Goal: Task Accomplishment & Management: Use online tool/utility

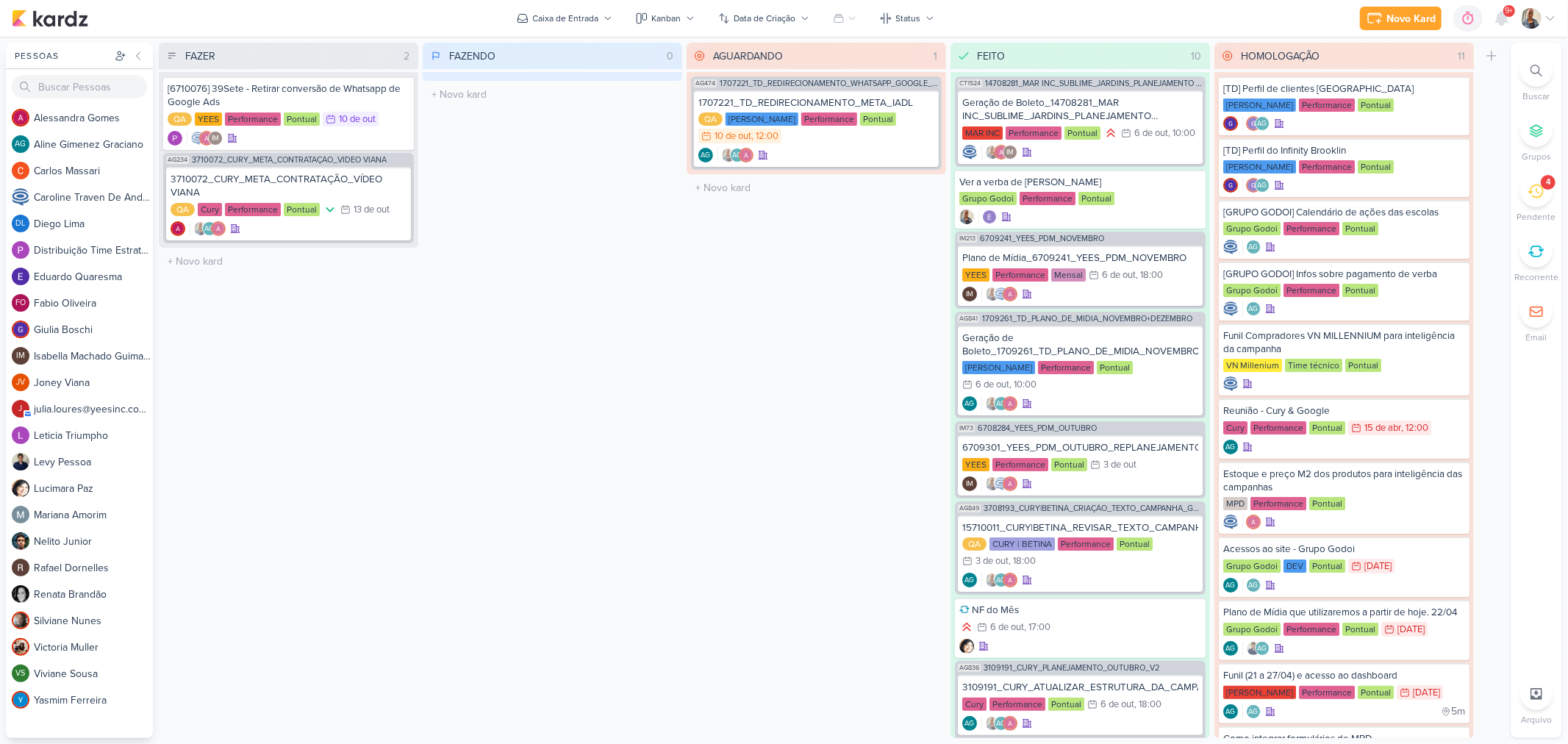
click at [1531, 201] on div "4" at bounding box center [1536, 191] width 32 height 32
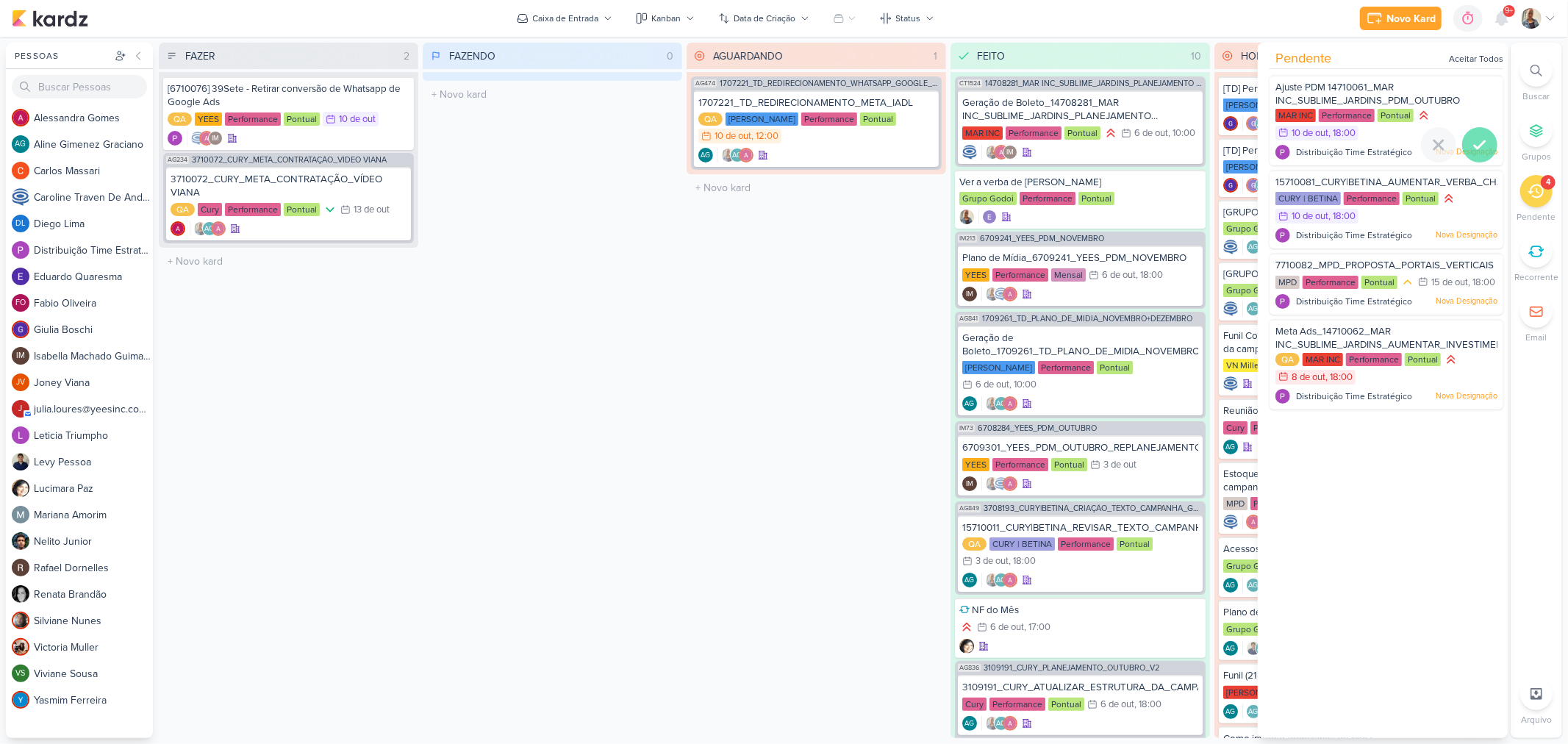
click at [1476, 147] on icon at bounding box center [1480, 144] width 17 height 17
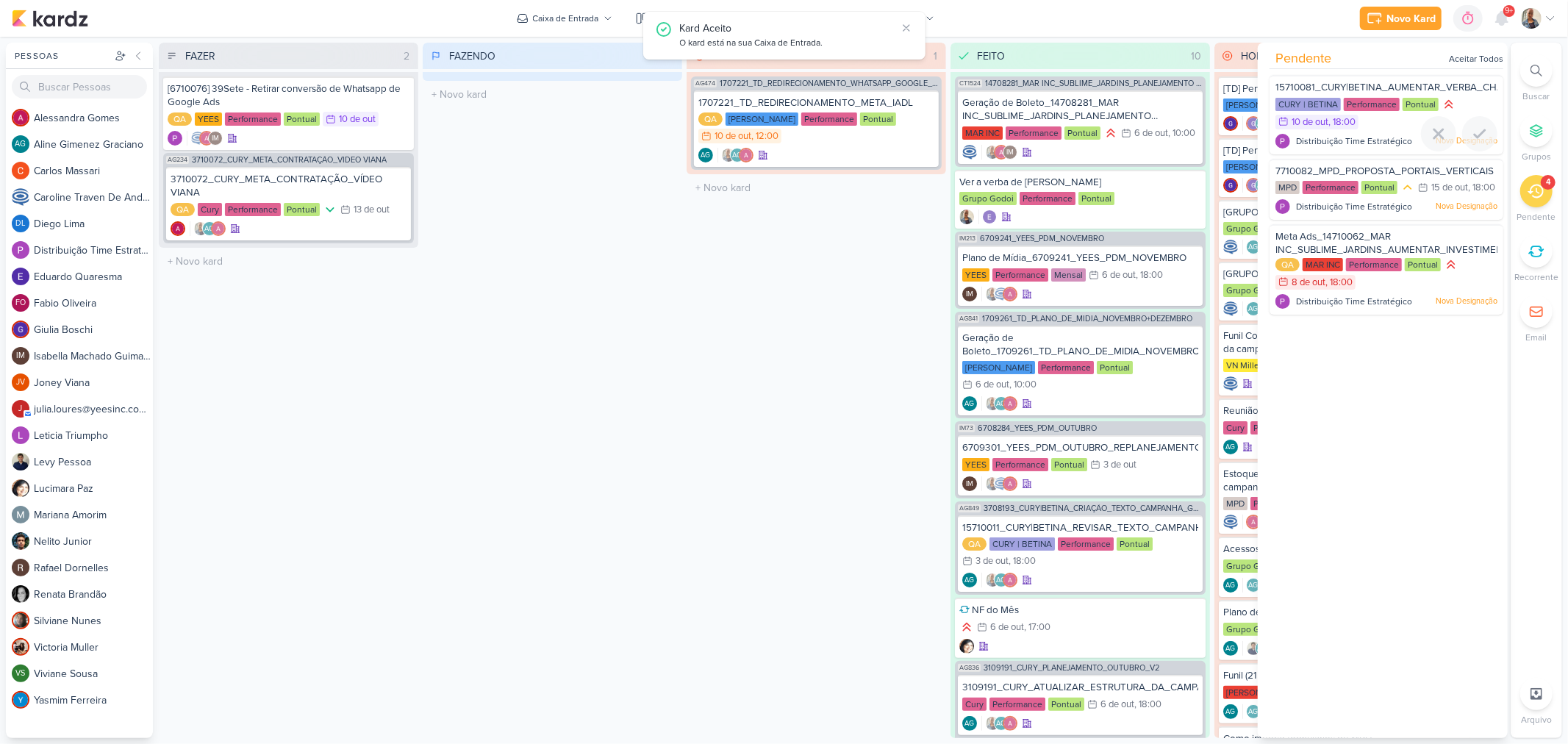
click at [1476, 147] on div at bounding box center [1479, 134] width 35 height 35
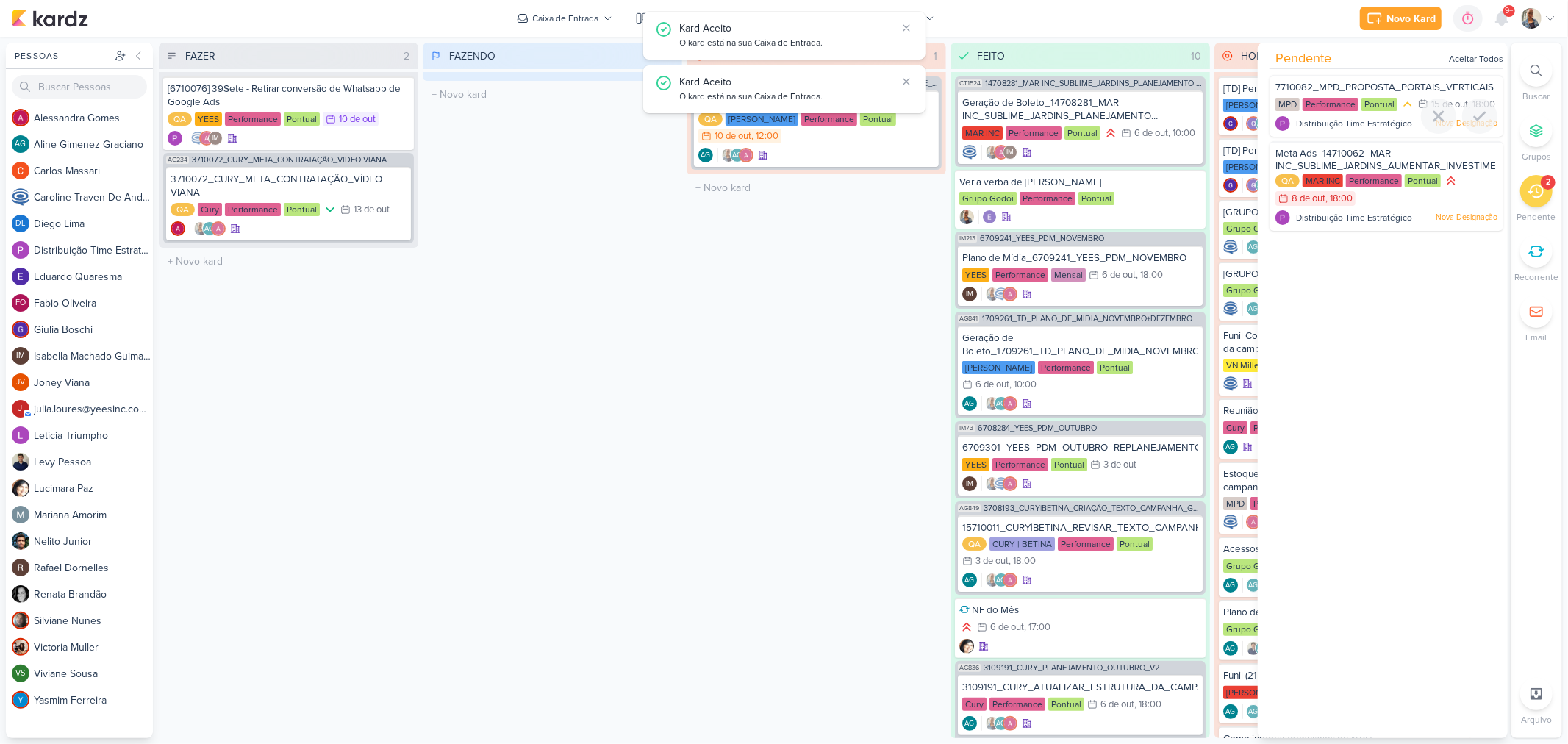
click at [1476, 134] on div at bounding box center [1479, 116] width 35 height 35
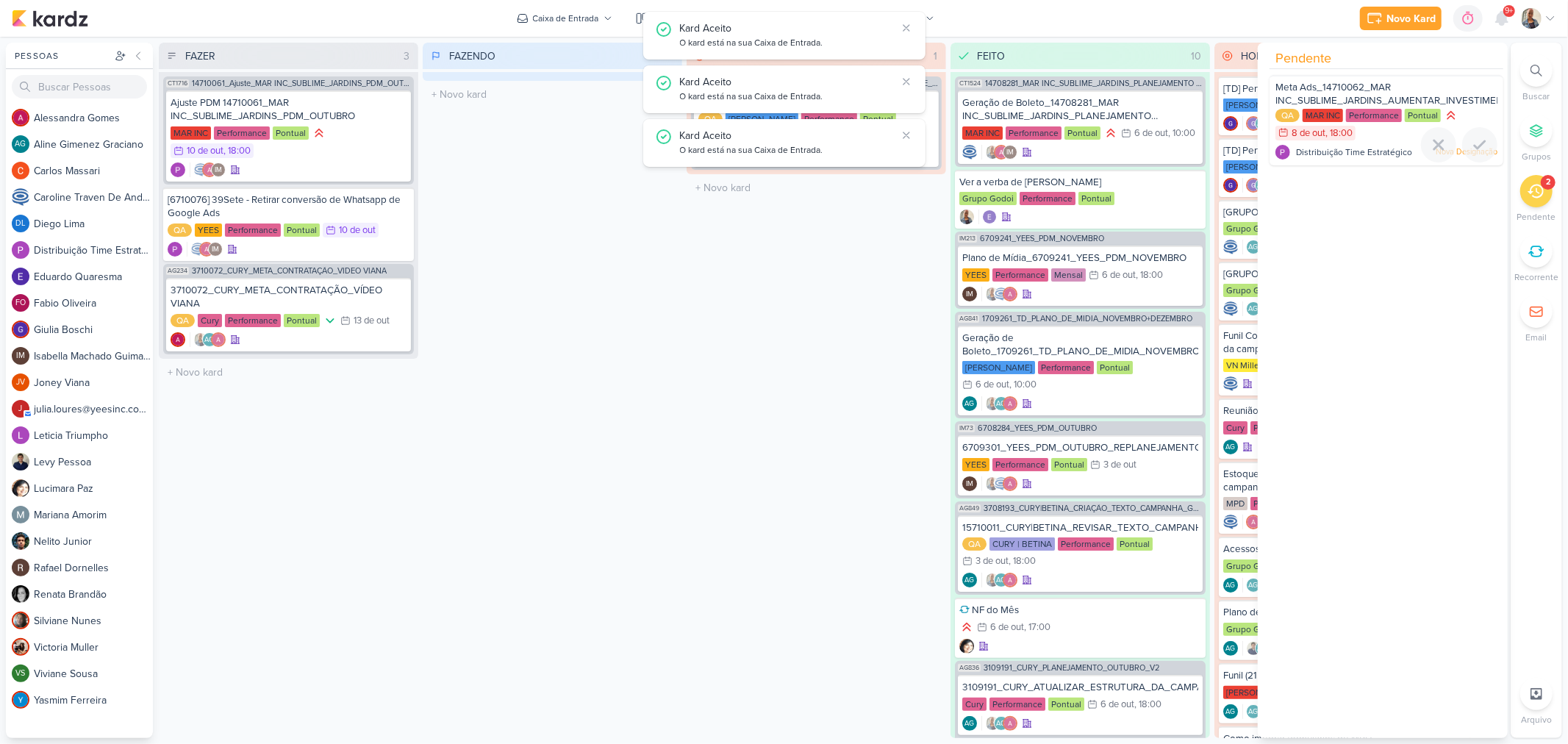
click at [1476, 147] on icon at bounding box center [1480, 144] width 17 height 17
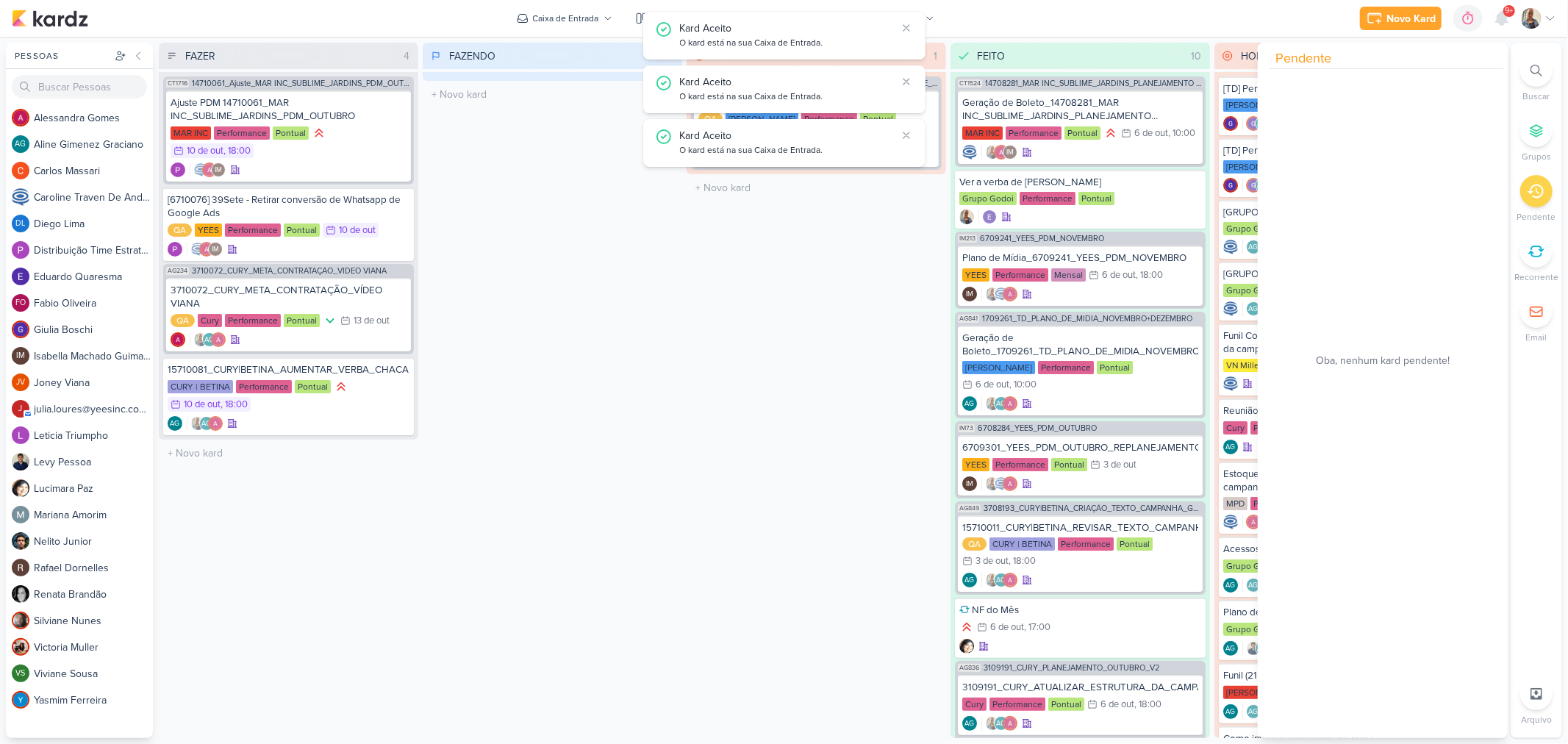
click at [494, 408] on div "FAZENDO 0 Mover Para Esquerda Mover Para Direita [GEOGRAPHIC_DATA] O título do …" at bounding box center [553, 391] width 260 height 695
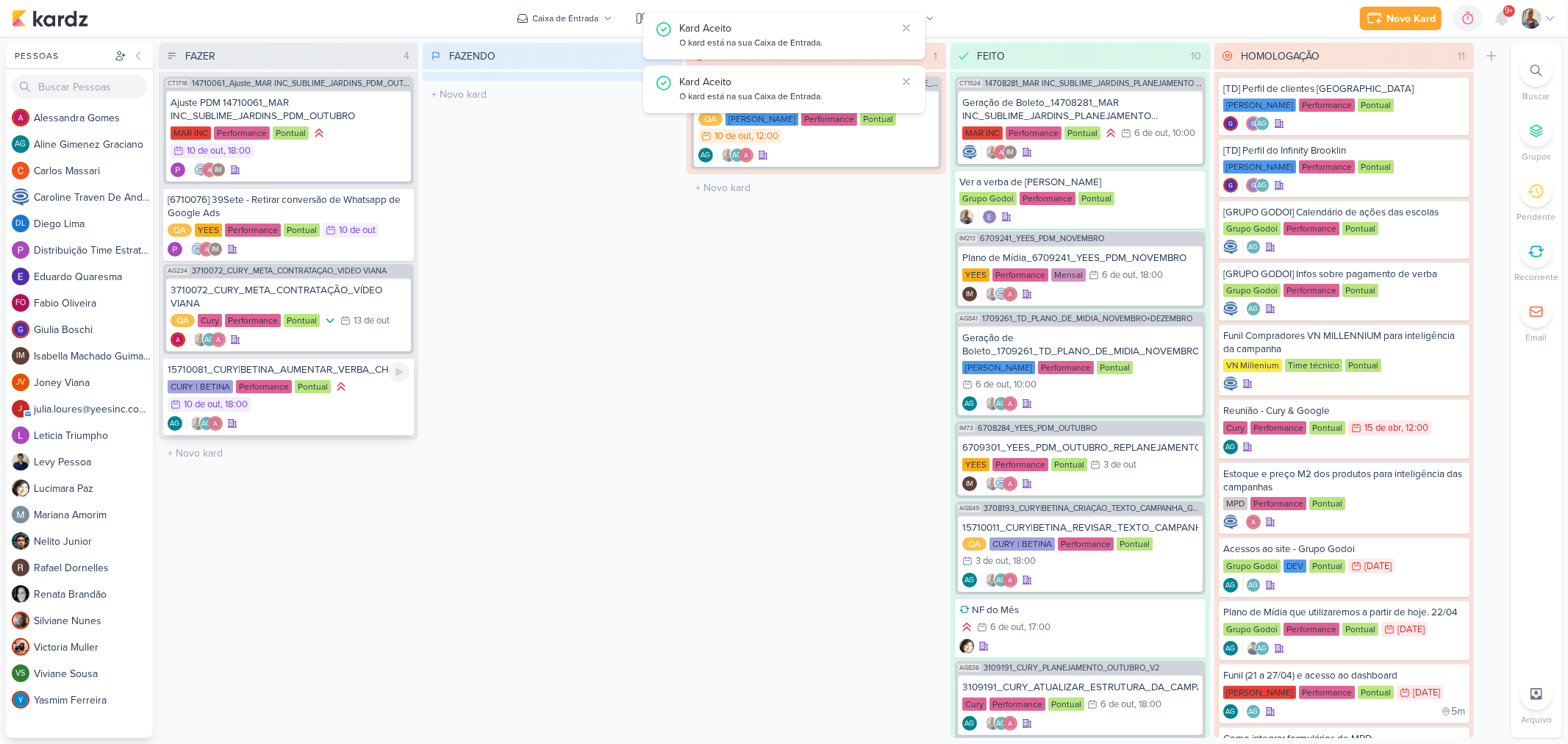
click at [319, 416] on div "AG AG" at bounding box center [288, 423] width 242 height 14
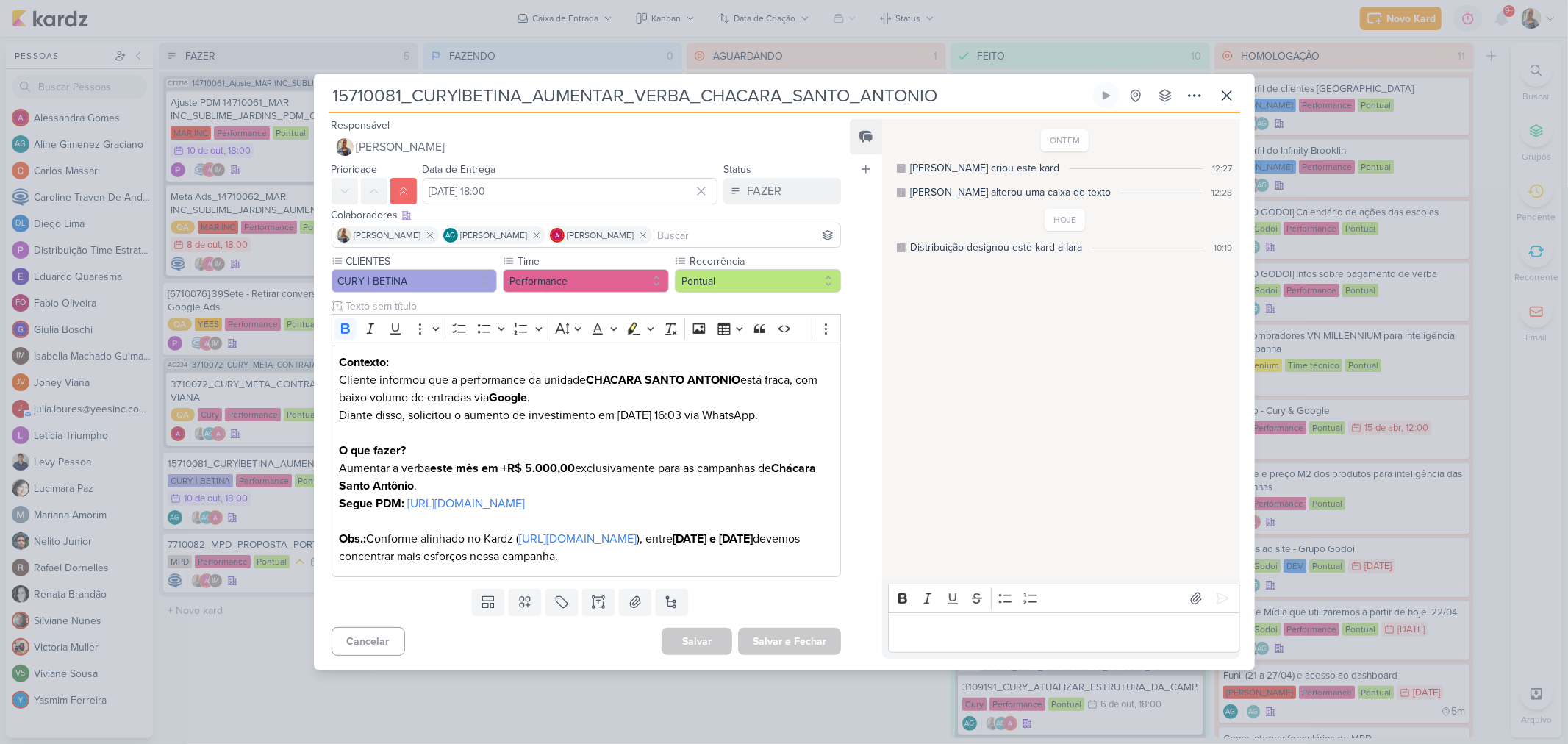
click at [1052, 641] on p "Editor editing area: main" at bounding box center [1065, 632] width 336 height 17
click at [1076, 648] on div "Editor editing area: main" at bounding box center [1064, 632] width 351 height 40
click at [1216, 591] on icon at bounding box center [1222, 598] width 14 height 14
click at [635, 178] on input "[DATE] 18:00" at bounding box center [571, 191] width 296 height 27
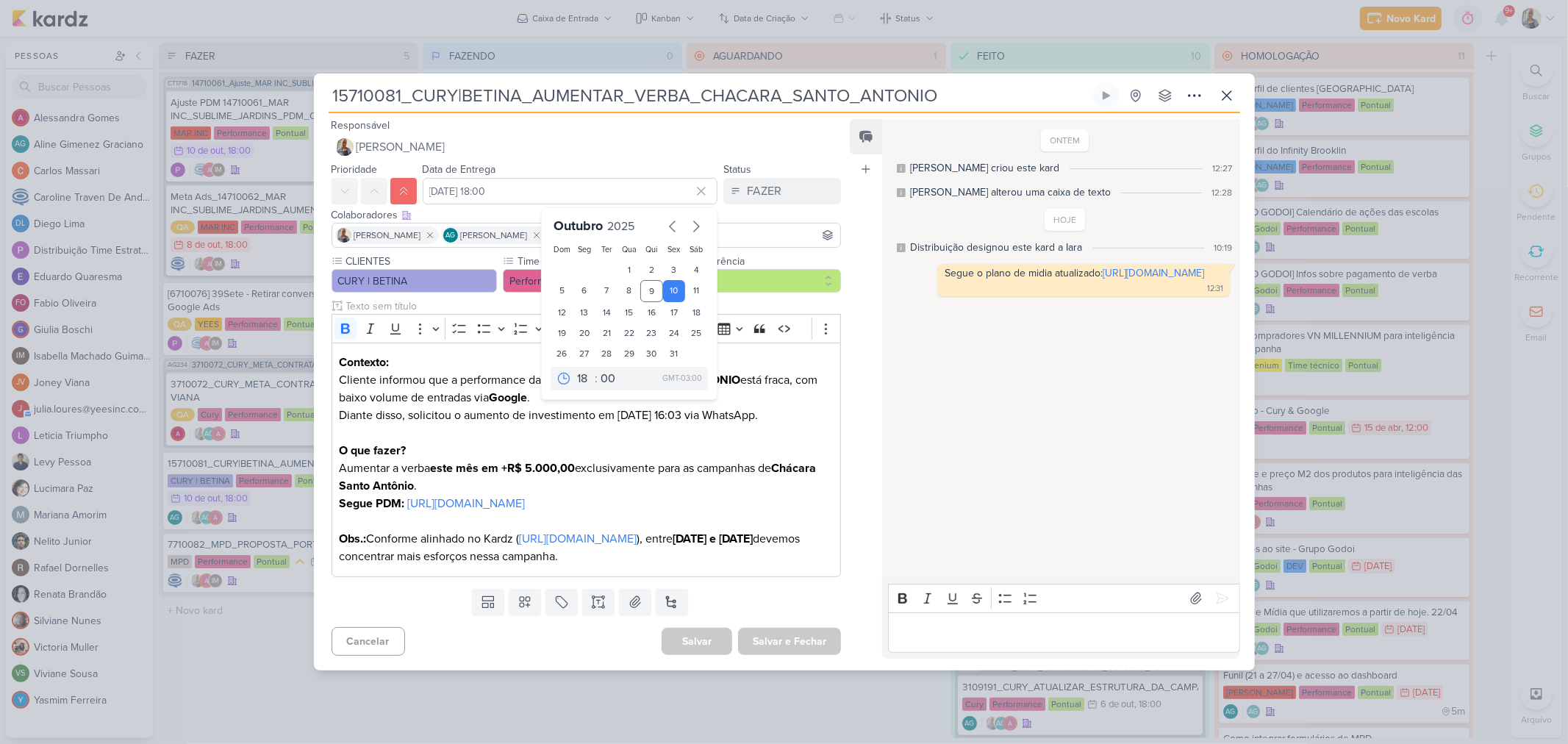
click at [757, 207] on div "Colaboradores Este kard pode ser visível a usuários da sua organização Este kar…" at bounding box center [586, 215] width 510 height 15
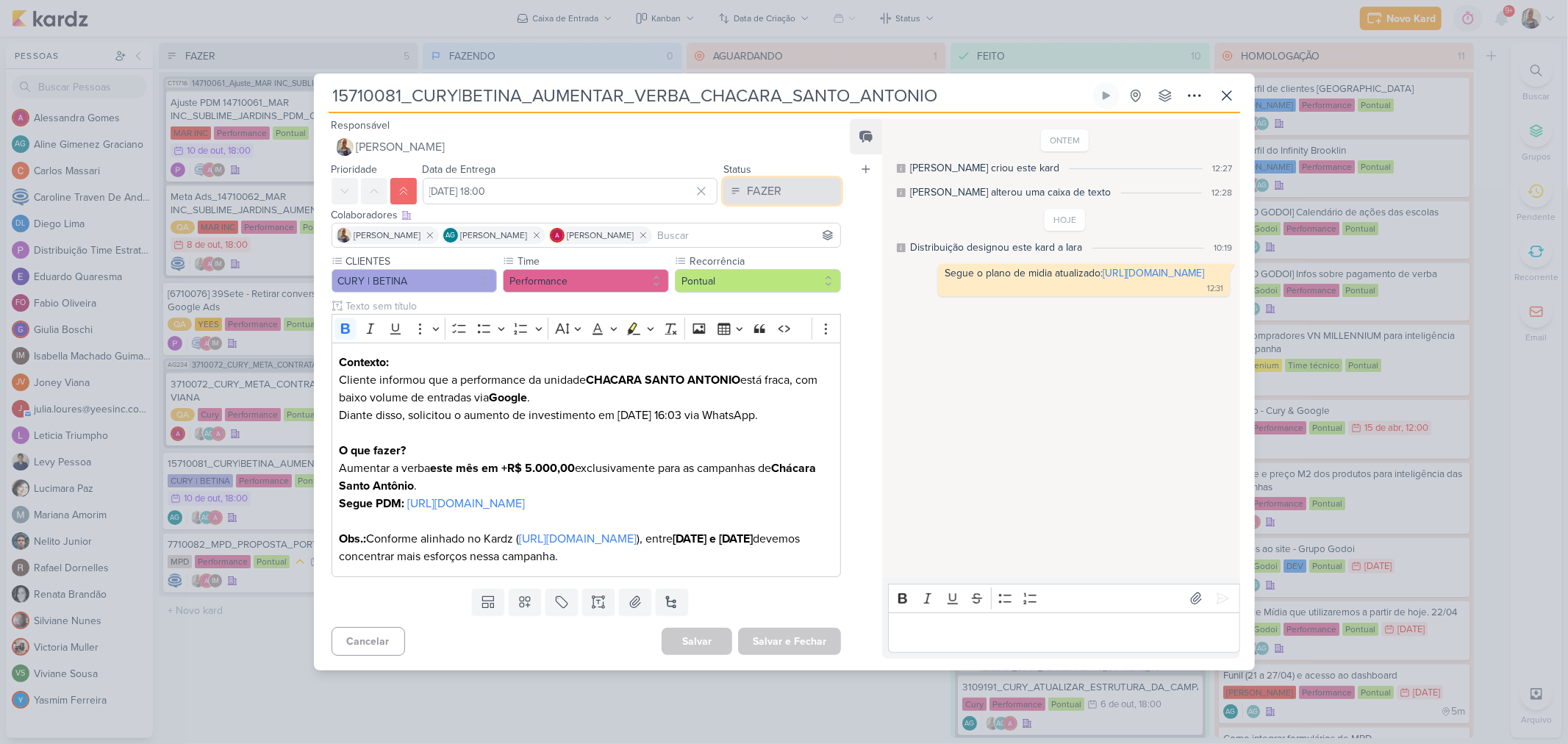
click at [781, 178] on button "FAZER" at bounding box center [782, 191] width 117 height 27
click at [765, 286] on button "FEITO" at bounding box center [774, 297] width 131 height 24
click at [946, 653] on div "Editor editing area: main" at bounding box center [1064, 632] width 351 height 40
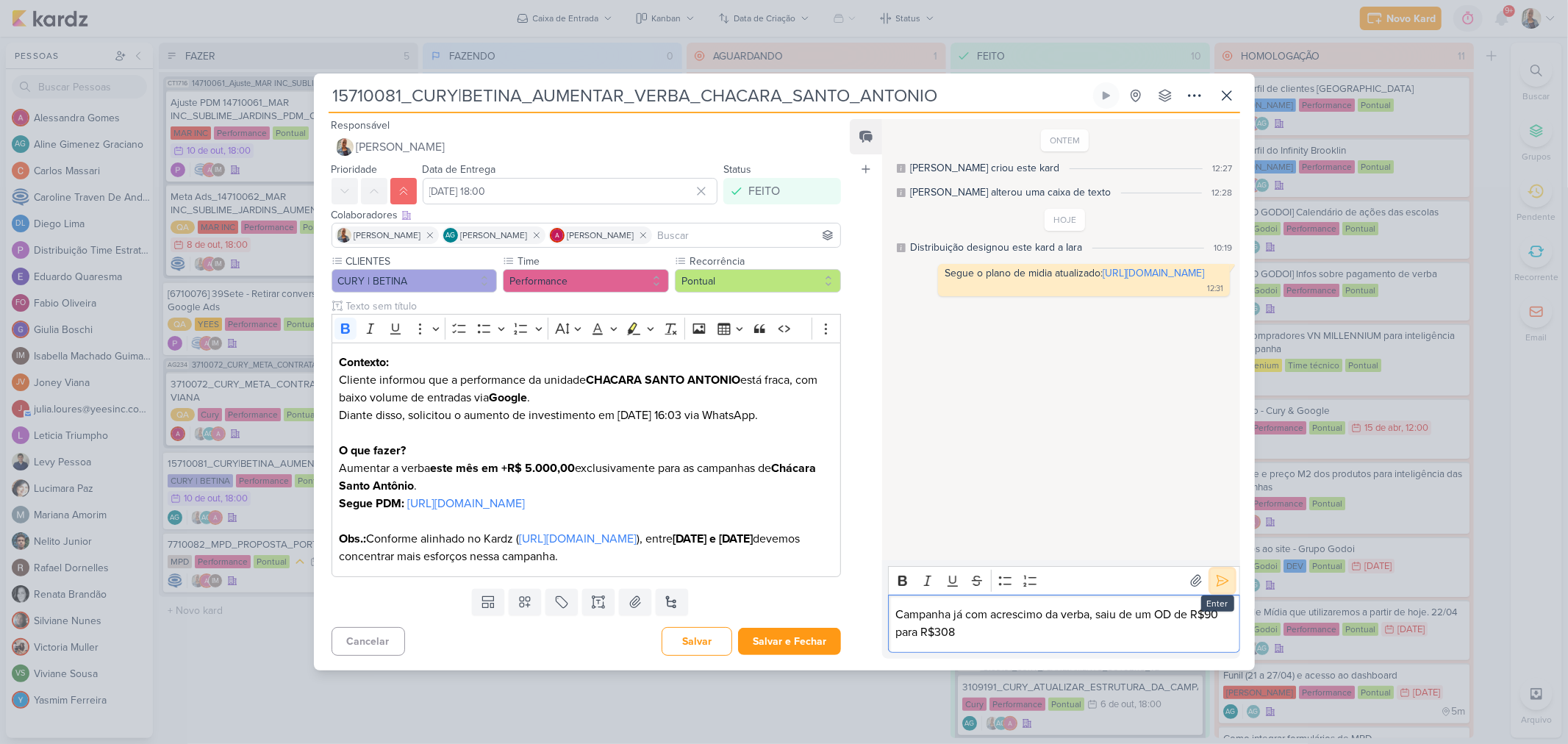
click at [1216, 588] on icon at bounding box center [1222, 581] width 14 height 14
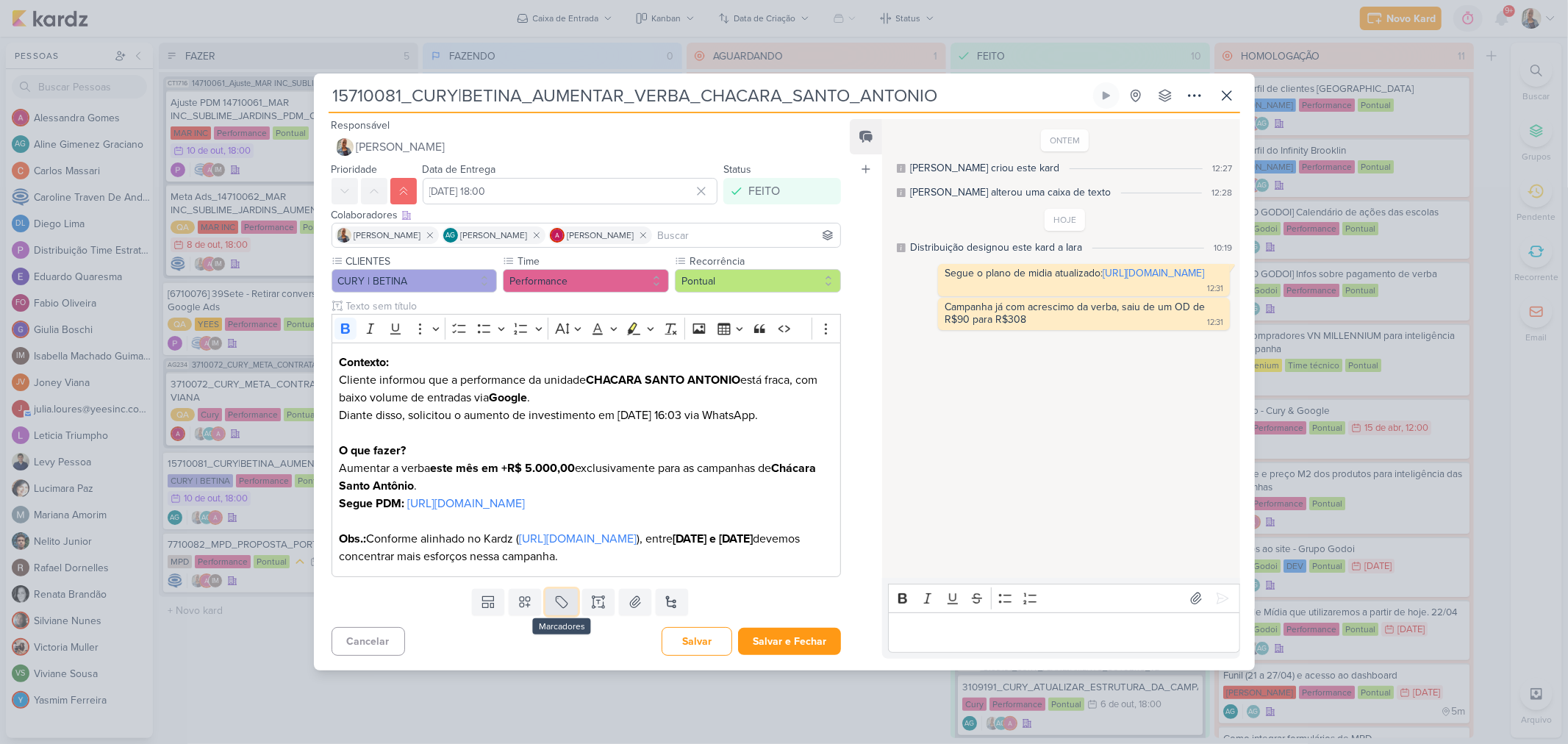
click at [557, 607] on icon at bounding box center [562, 602] width 11 height 11
click at [542, 593] on div "QA" at bounding box center [573, 594] width 95 height 15
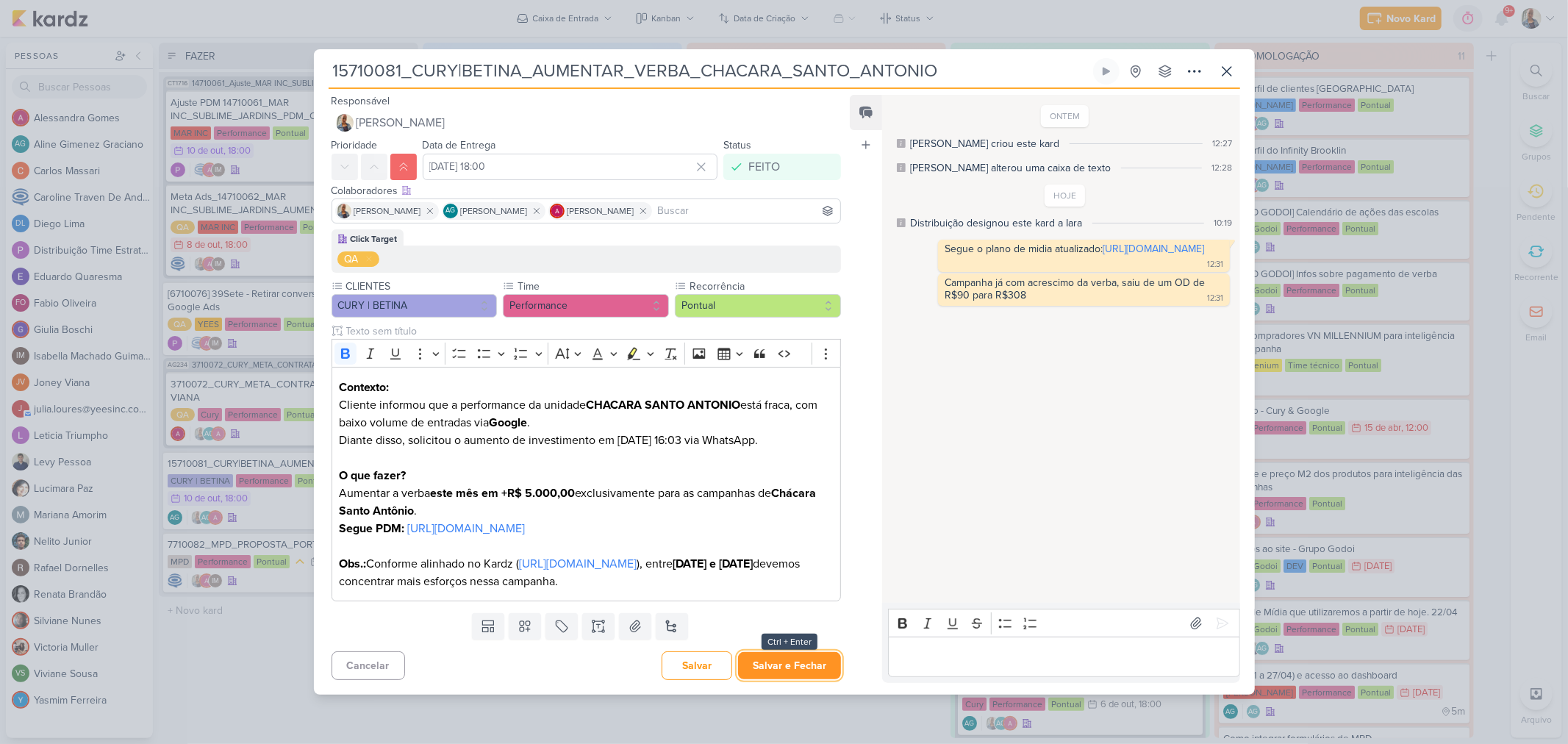
click at [815, 679] on button "Salvar e Fechar" at bounding box center [790, 666] width 103 height 27
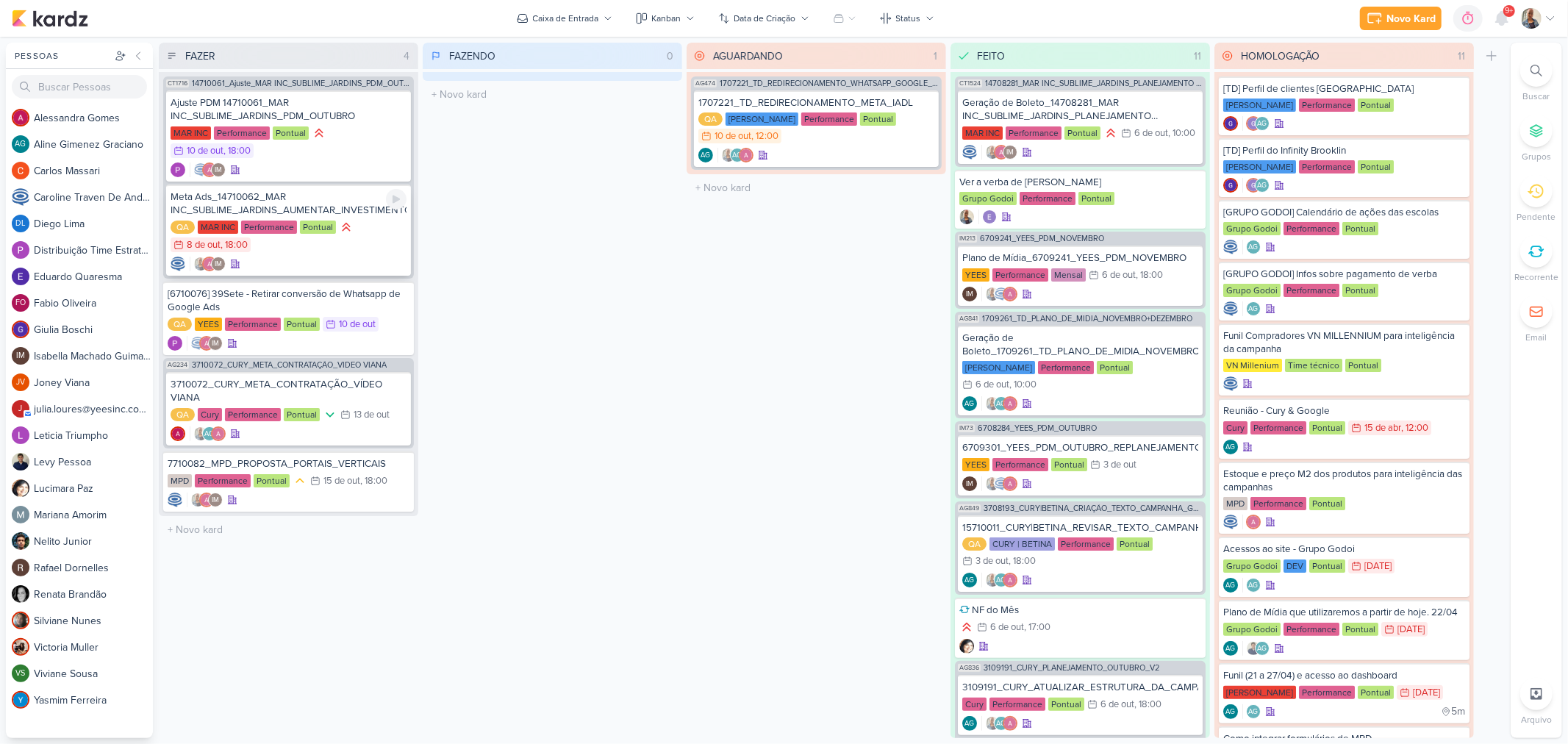
click at [321, 261] on div "IM" at bounding box center [288, 264] width 236 height 14
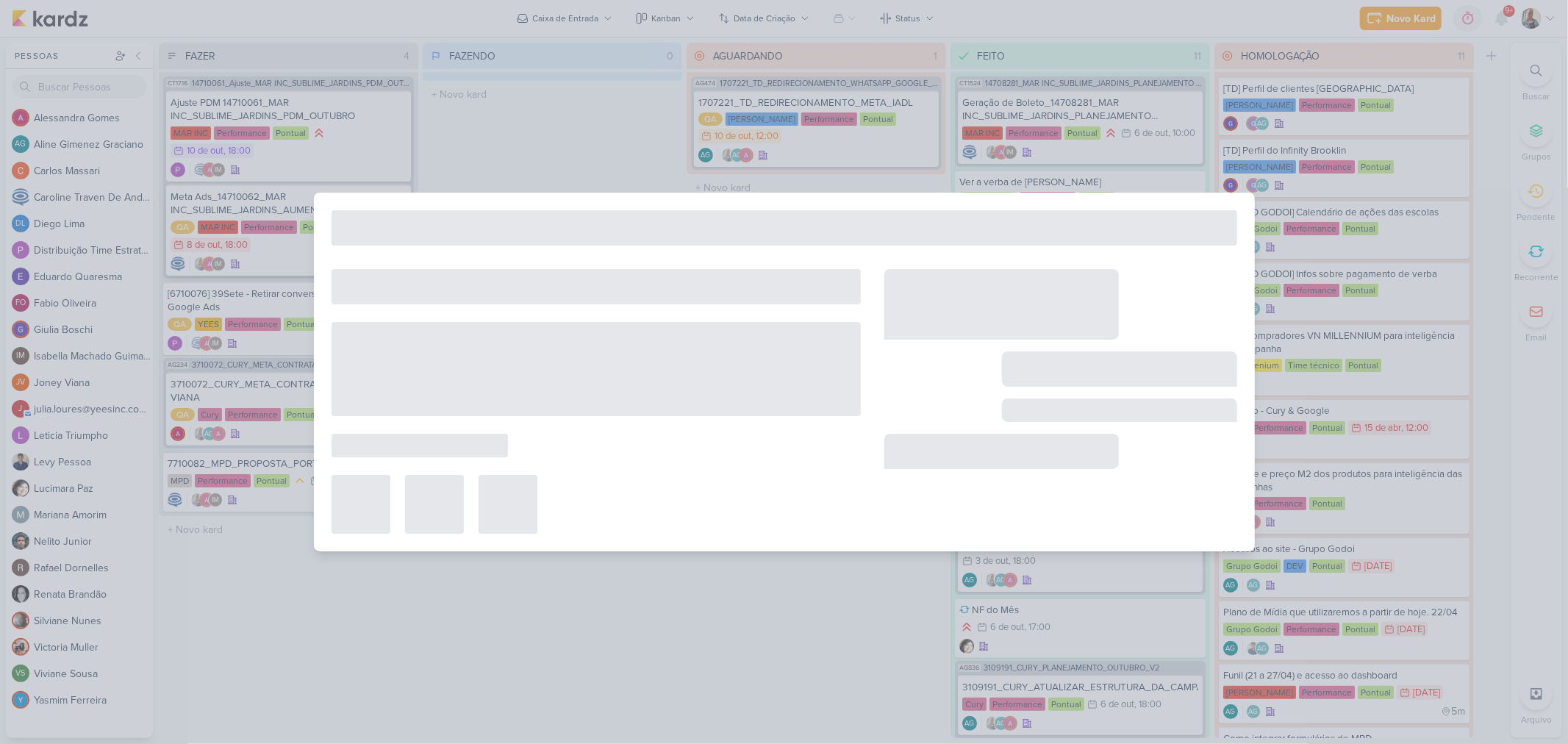
type input "Meta Ads_14710062_MAR INC_SUBLIME_JARDINS_AUMENTAR_INVESTIMENTO_CAMPANHA"
type input "[DATE] 18:00"
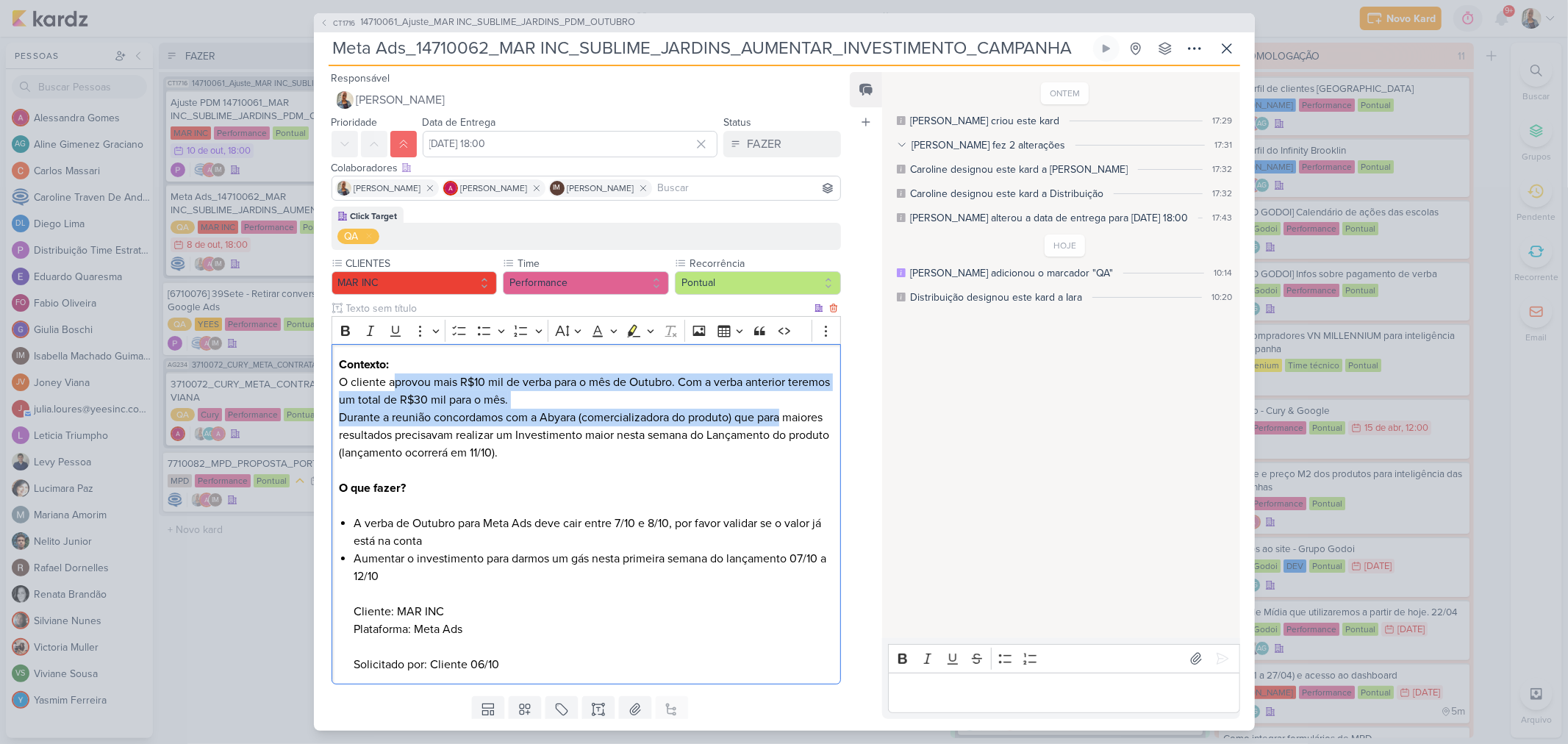
drag, startPoint x: 393, startPoint y: 384, endPoint x: 834, endPoint y: 416, distance: 442.2
click at [834, 416] on div "Contexto: O cliente aprovou mais R$10 mil de verba para o mês de Outubro. Com a…" at bounding box center [586, 514] width 510 height 340
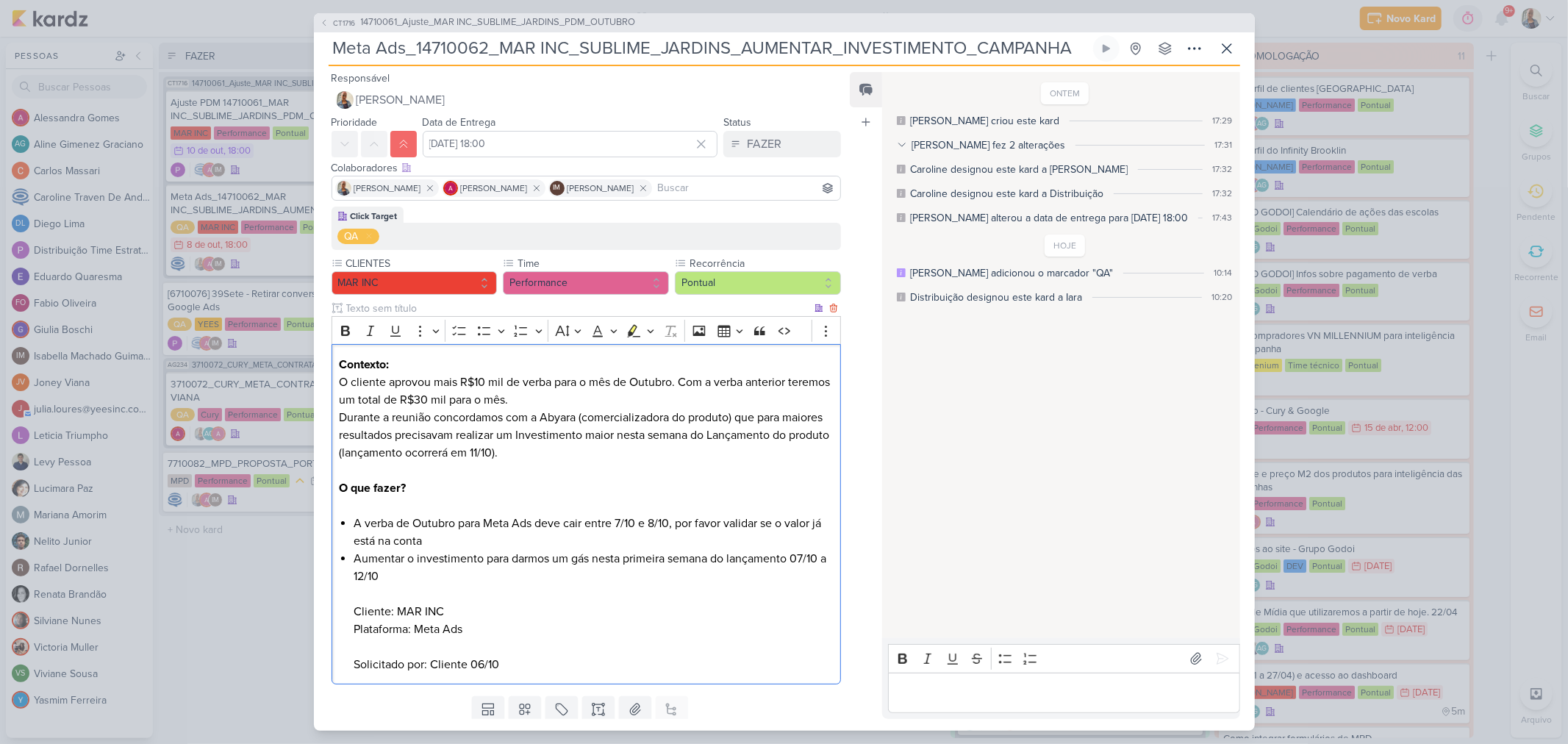
click at [678, 427] on p "Contexto: O cliente aprovou mais R$10 mil de verba para o mês de Outubro. Com a…" at bounding box center [585, 409] width 494 height 106
click at [616, 394] on p "Contexto: O cliente aprovou mais R$10 mil de verba para o mês de Outubro. Com a…" at bounding box center [585, 409] width 494 height 106
click at [608, 401] on p "Contexto: O cliente aprovou mais R$10 mil de verba para o mês de Outubro. Com a…" at bounding box center [585, 409] width 494 height 106
drag, startPoint x: 504, startPoint y: 532, endPoint x: 608, endPoint y: 542, distance: 104.5
click at [608, 542] on li "A verba de Outubro para Meta Ads deve cair entre 7/10 e 8/10, por favor validar…" at bounding box center [593, 532] width 479 height 35
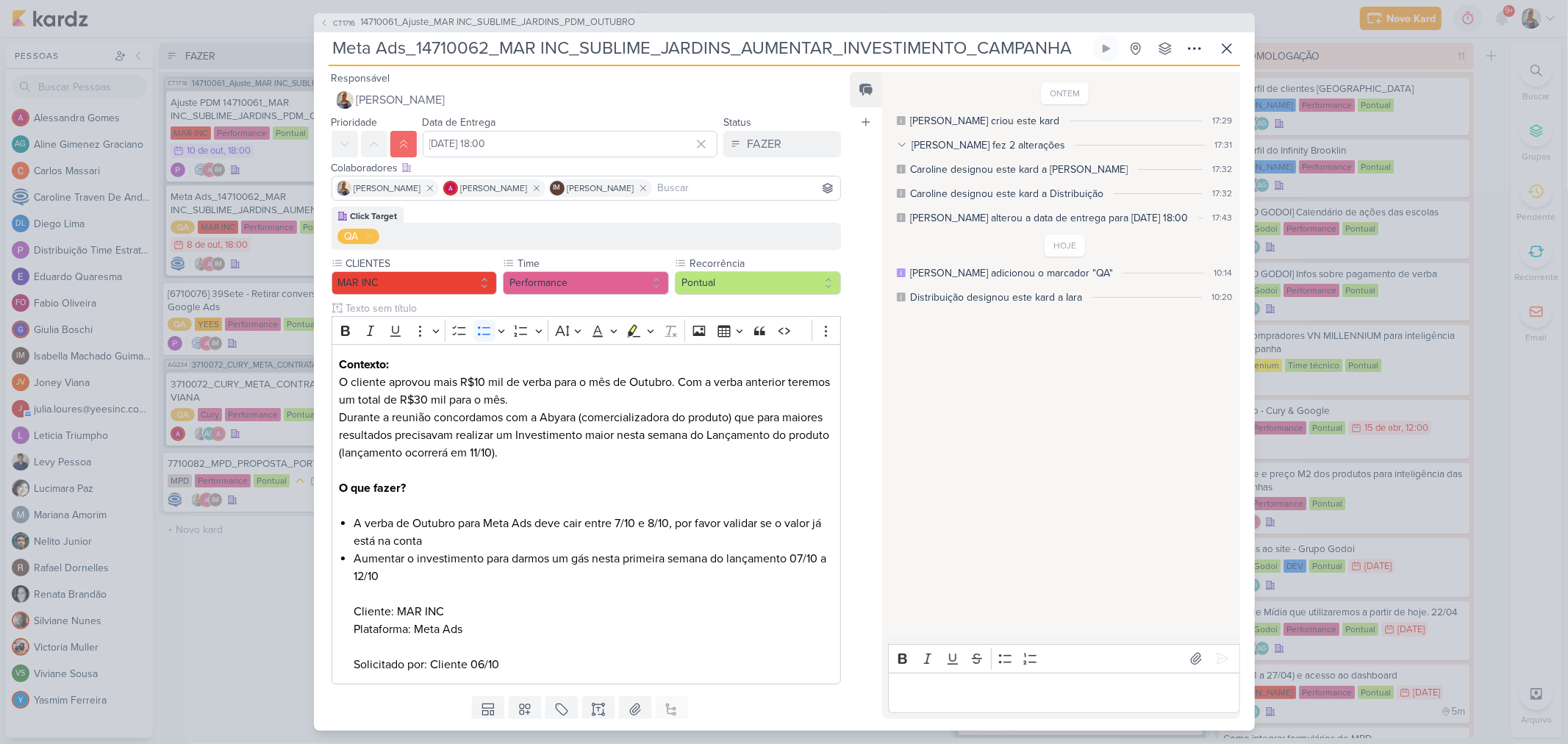
click at [1010, 715] on div "Rich Text Editor Bold Italic Underline Strikethrough Bulleted List Numbered Lis…" at bounding box center [1061, 678] width 357 height 80
click at [1010, 693] on p "Editor editing area: main" at bounding box center [1065, 692] width 336 height 17
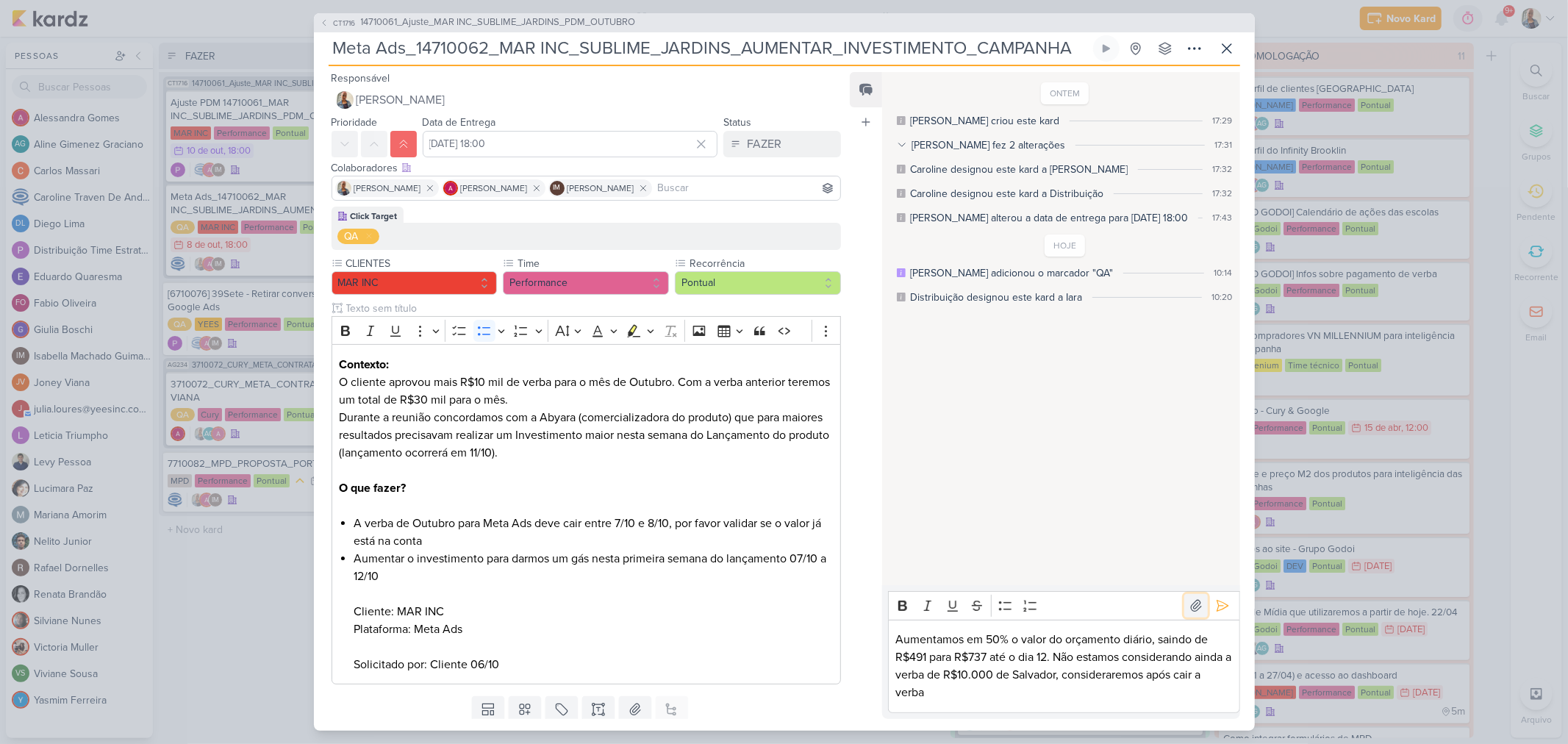
click at [1200, 606] on button at bounding box center [1196, 606] width 24 height 24
click at [1226, 608] on button at bounding box center [1222, 606] width 24 height 24
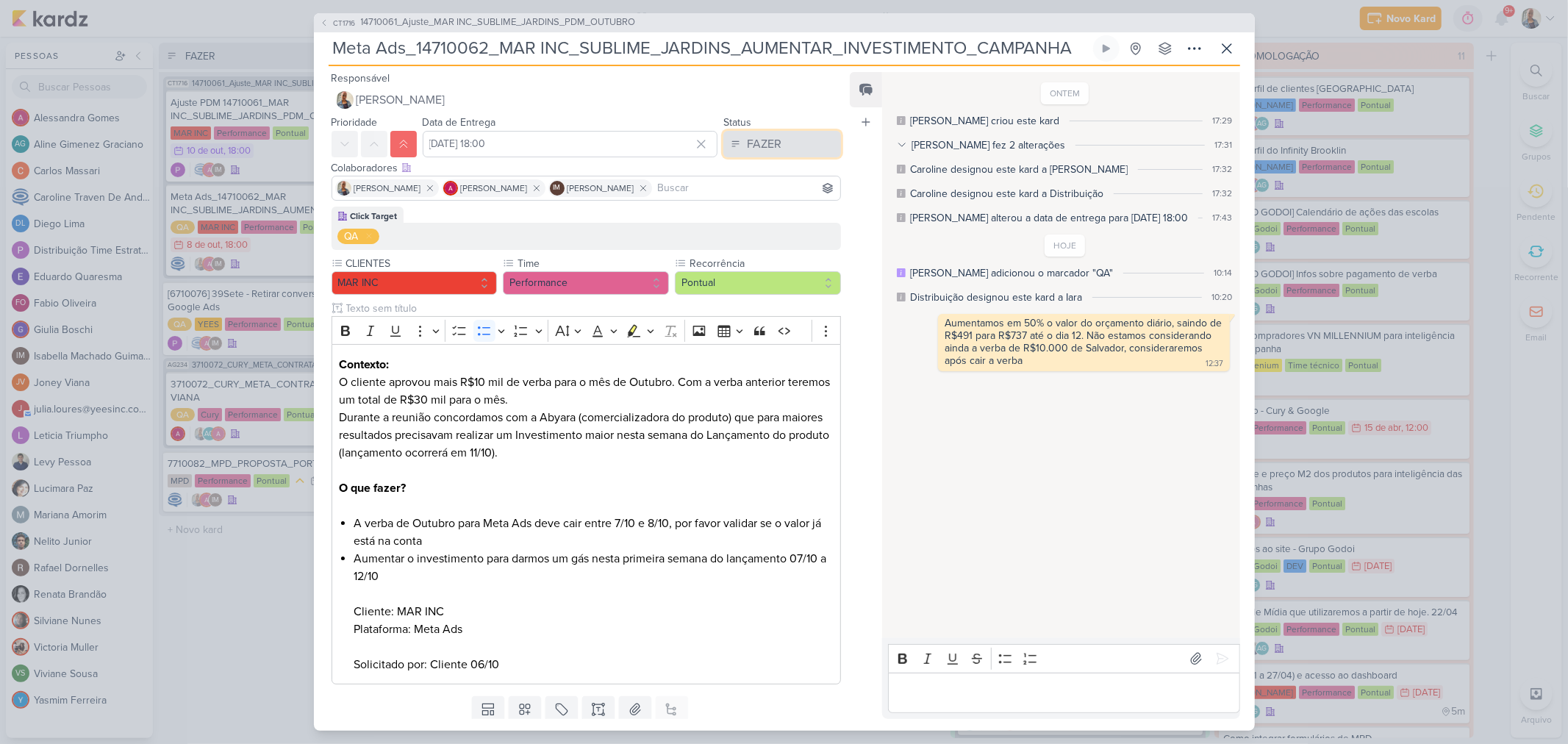
click at [776, 147] on button "FAZER" at bounding box center [782, 144] width 117 height 27
click at [769, 242] on button "FEITO" at bounding box center [774, 249] width 131 height 24
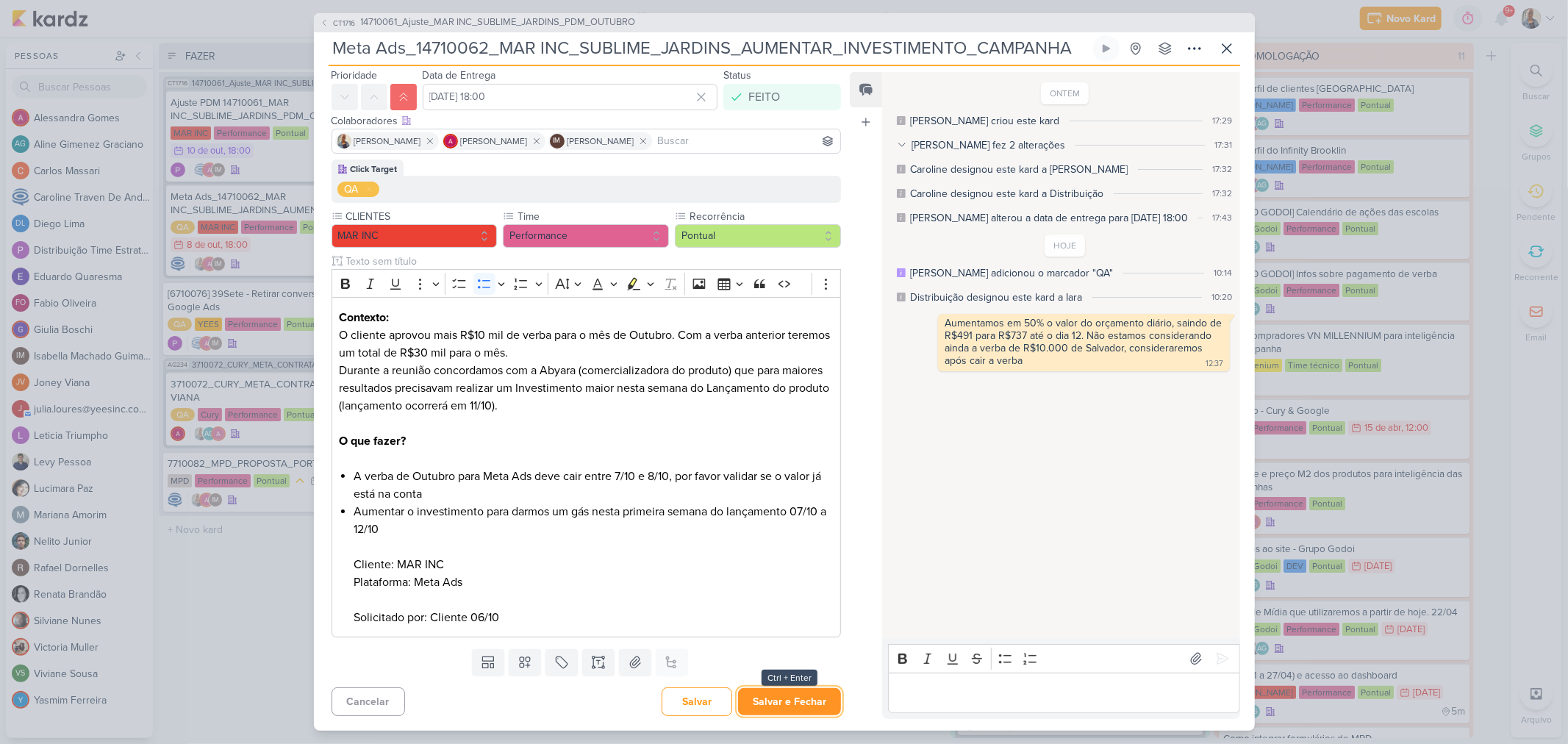
click at [763, 707] on button "Salvar e Fechar" at bounding box center [790, 702] width 103 height 27
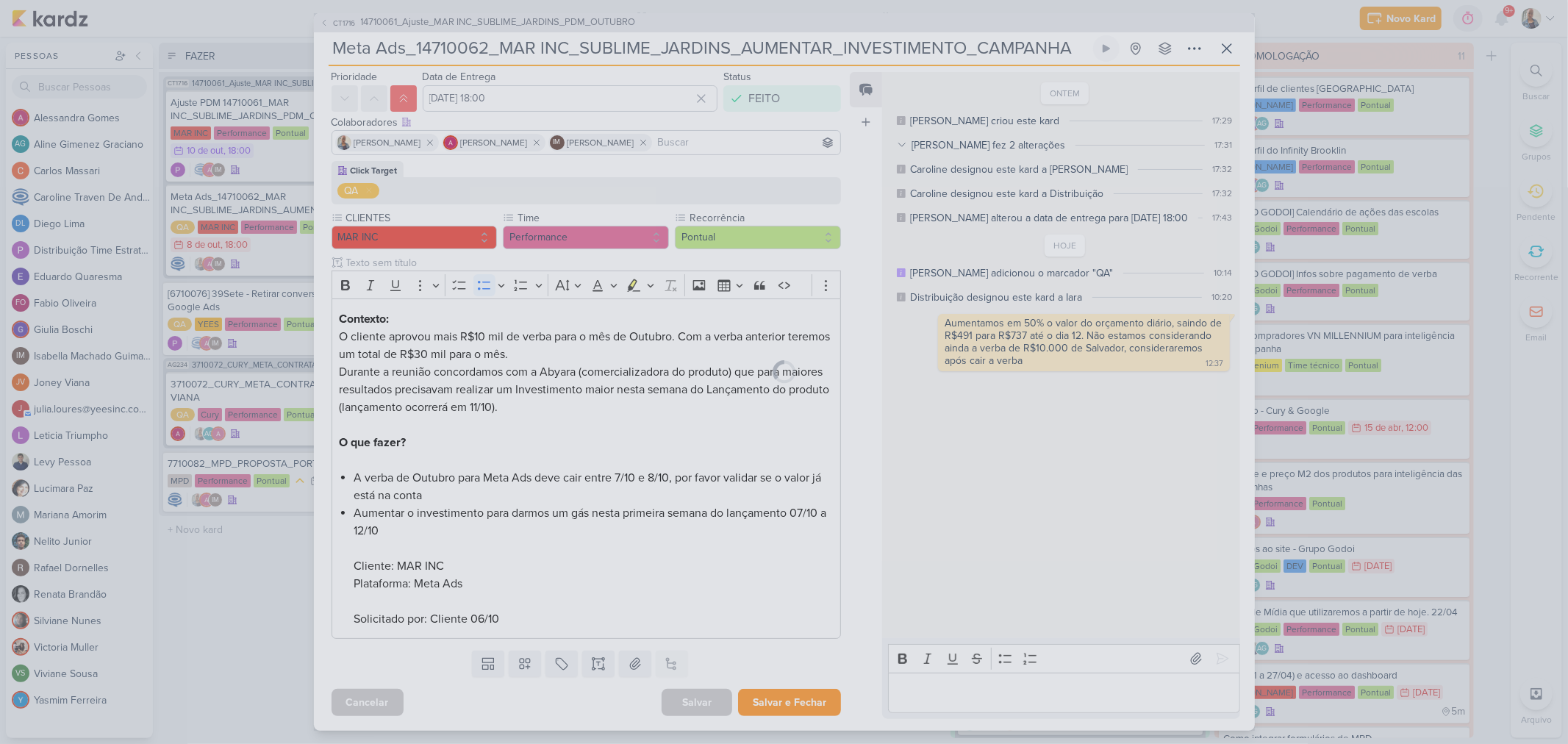
scroll to position [46, 0]
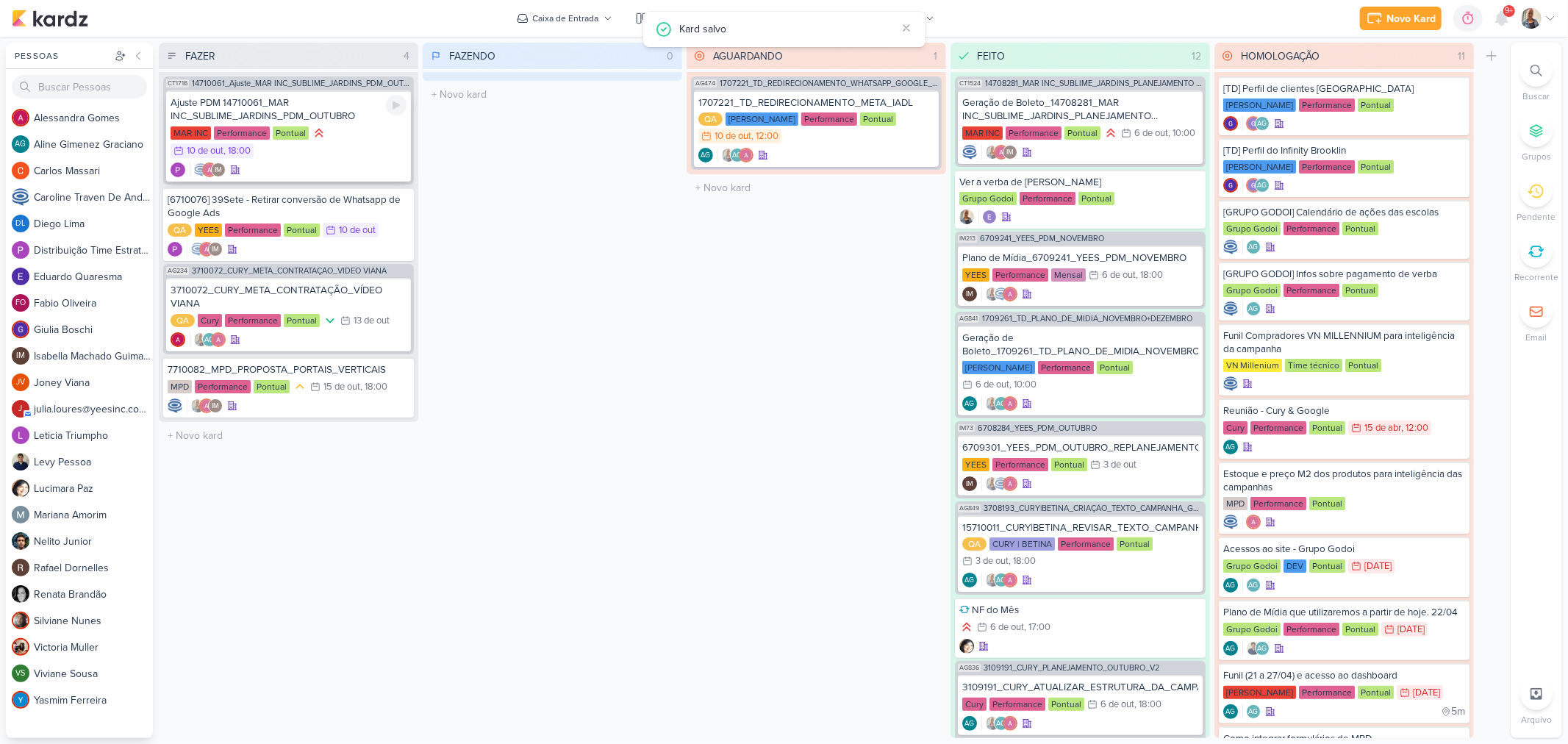
click at [338, 168] on div "IM" at bounding box center [288, 169] width 236 height 14
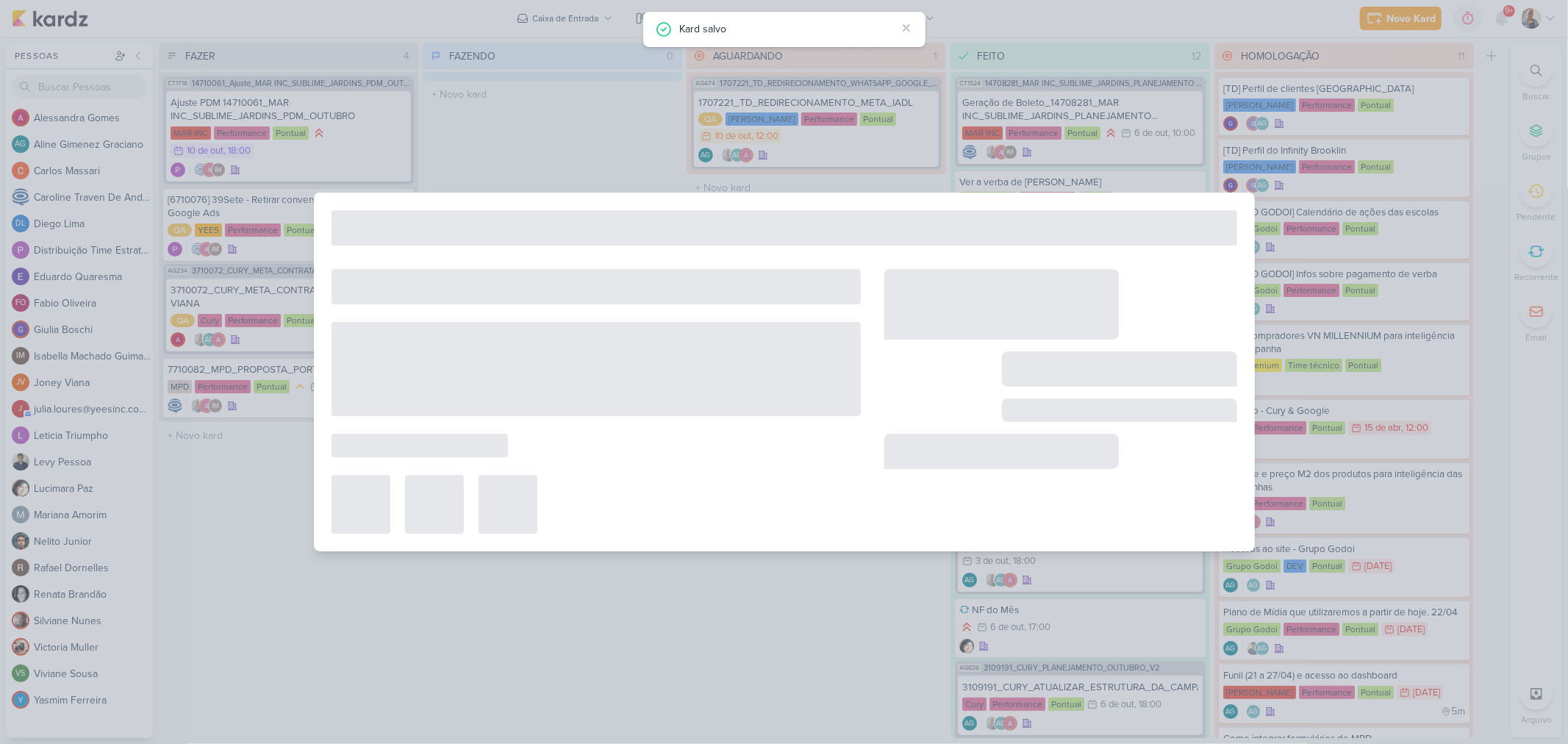
type input "Ajuste PDM 14710061_MAR INC_SUBLIME_JARDINS_PDM_OUTUBRO"
type input "[DATE] 18:00"
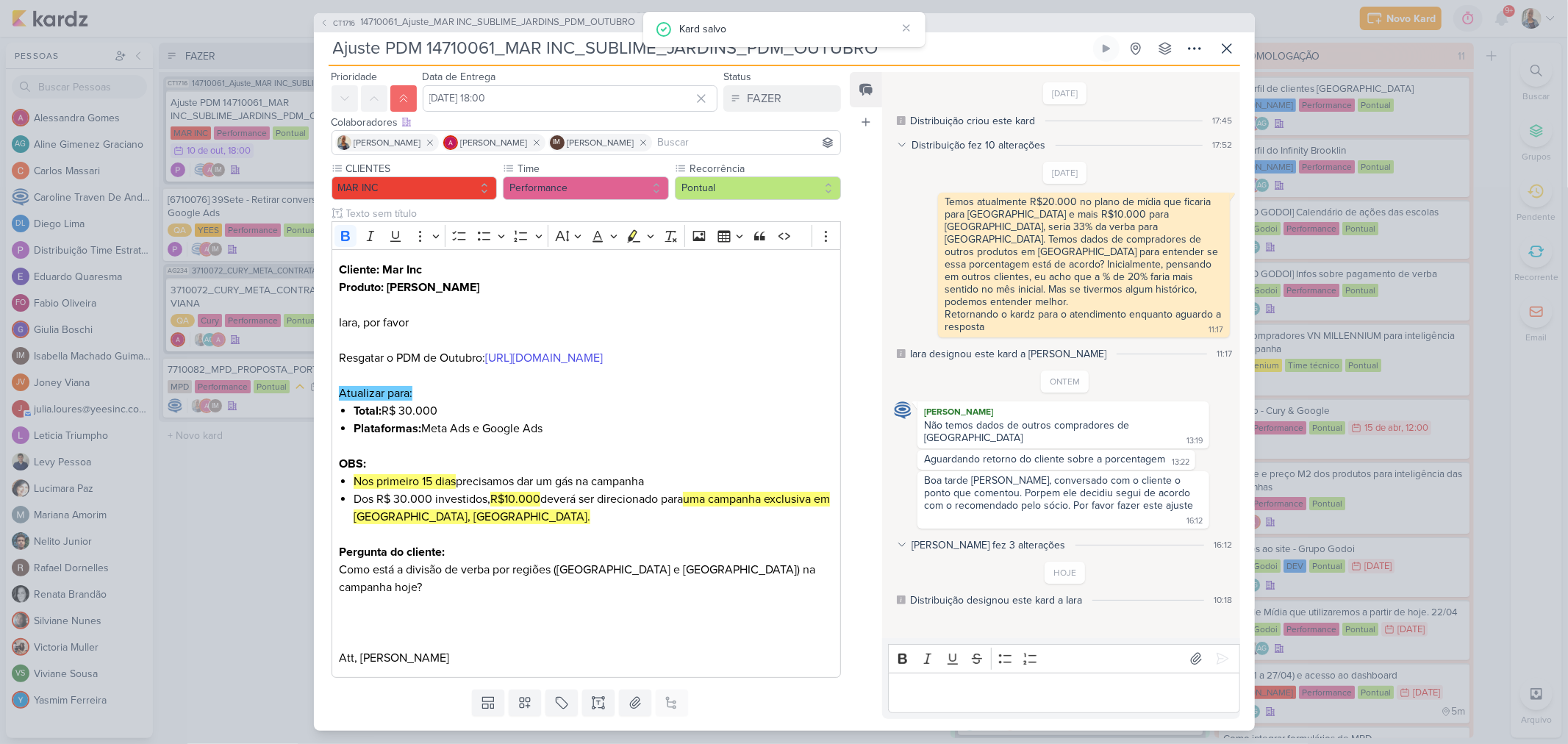
scroll to position [0, 0]
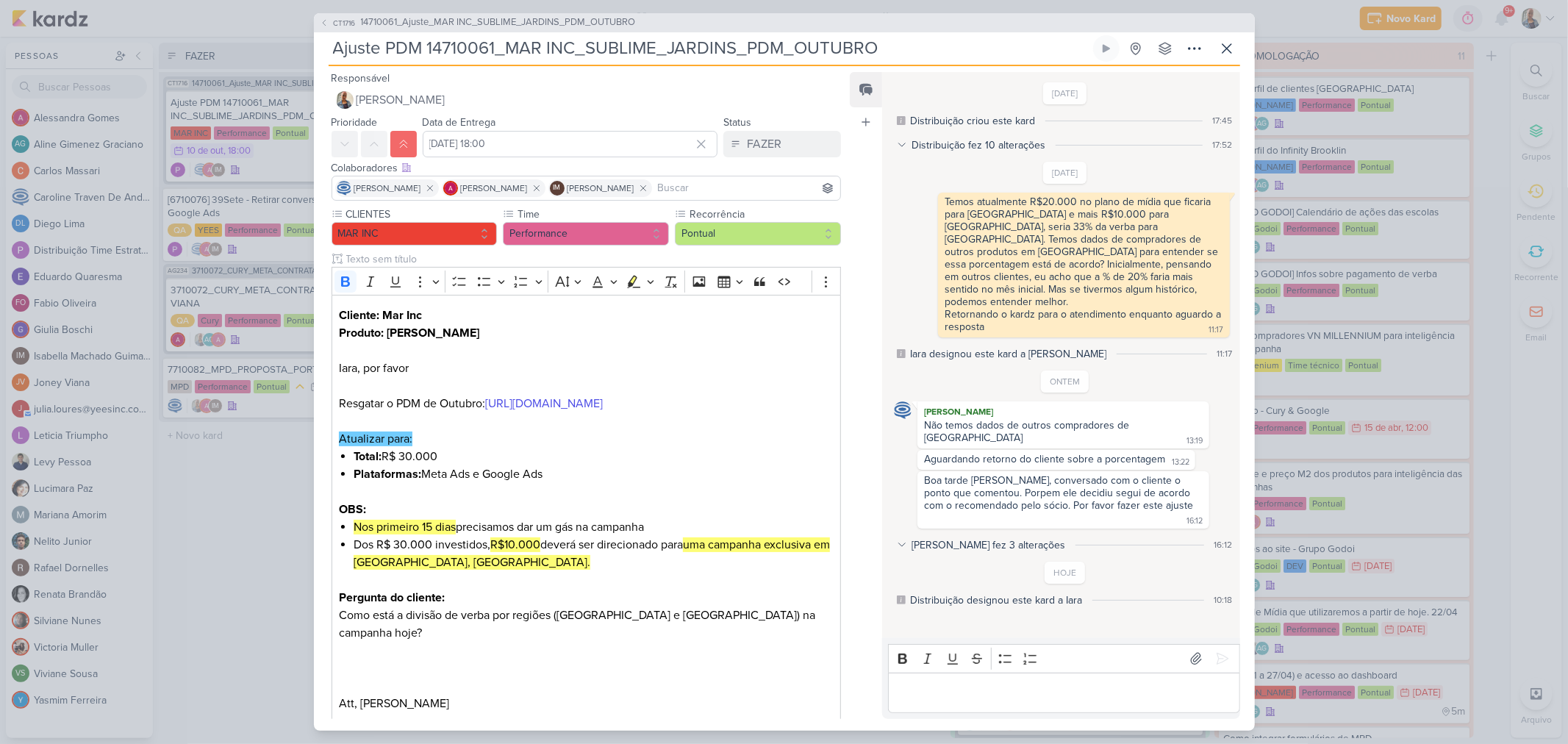
click at [980, 698] on p "Editor editing area: main" at bounding box center [1065, 692] width 336 height 17
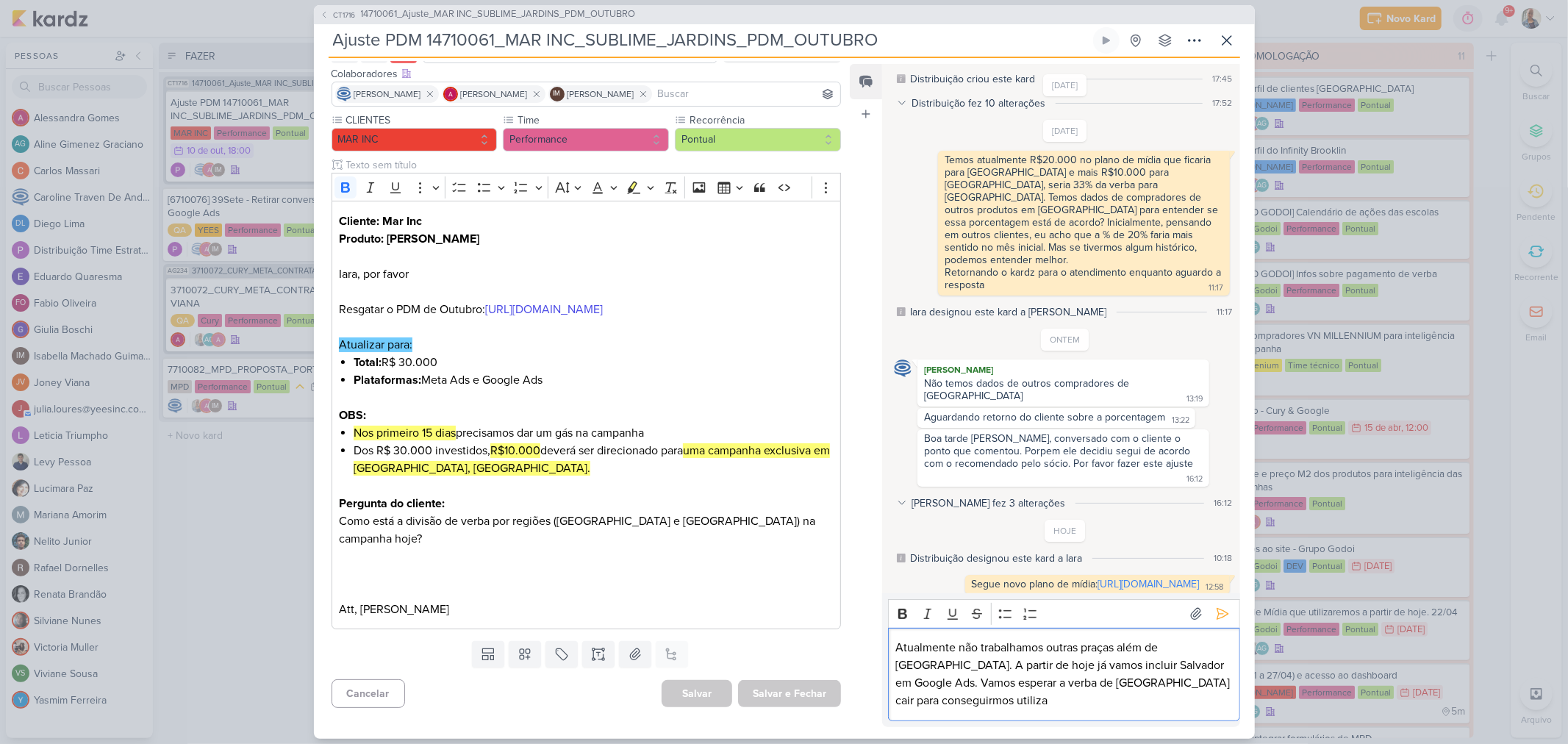
scroll to position [52, 0]
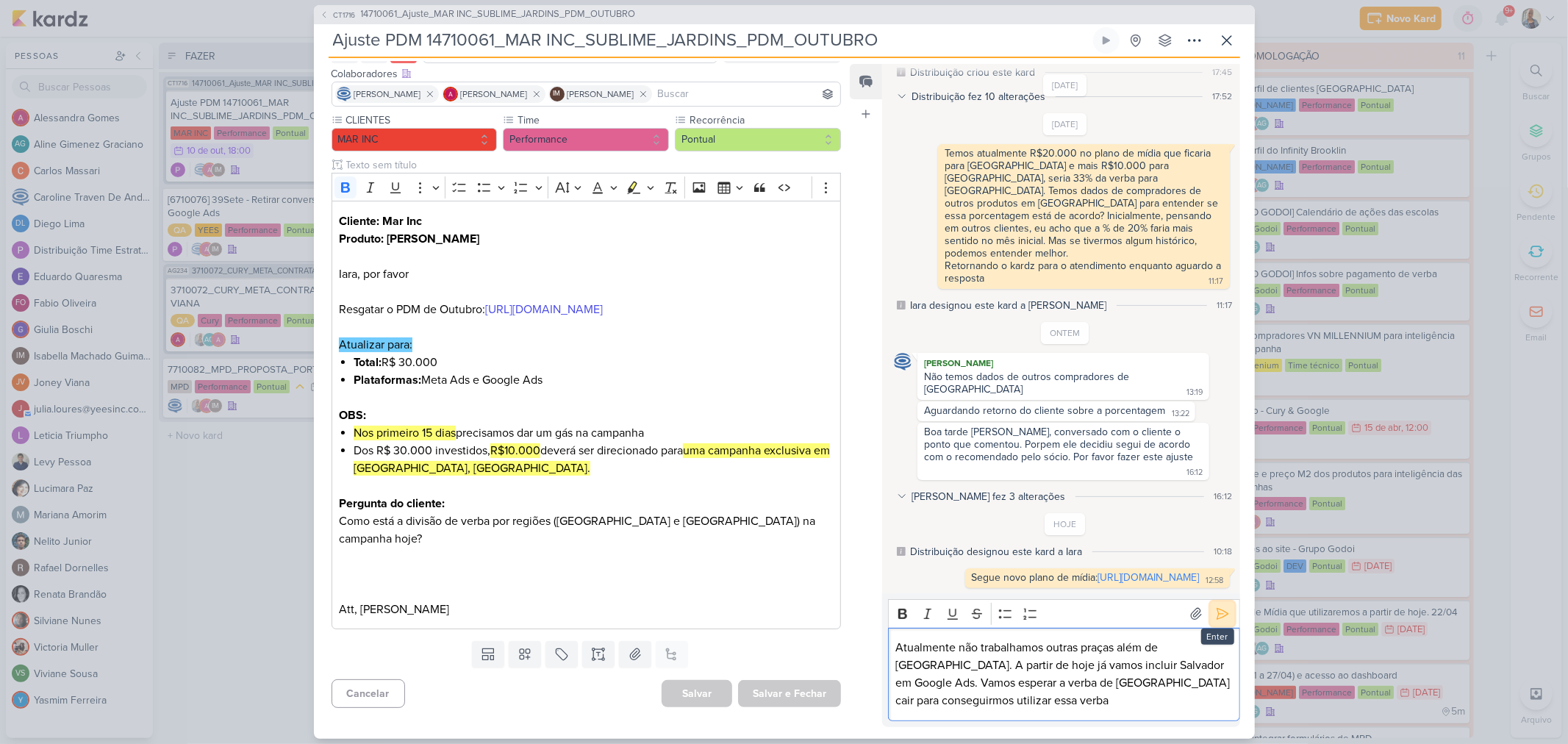
click at [1217, 610] on icon at bounding box center [1222, 614] width 11 height 11
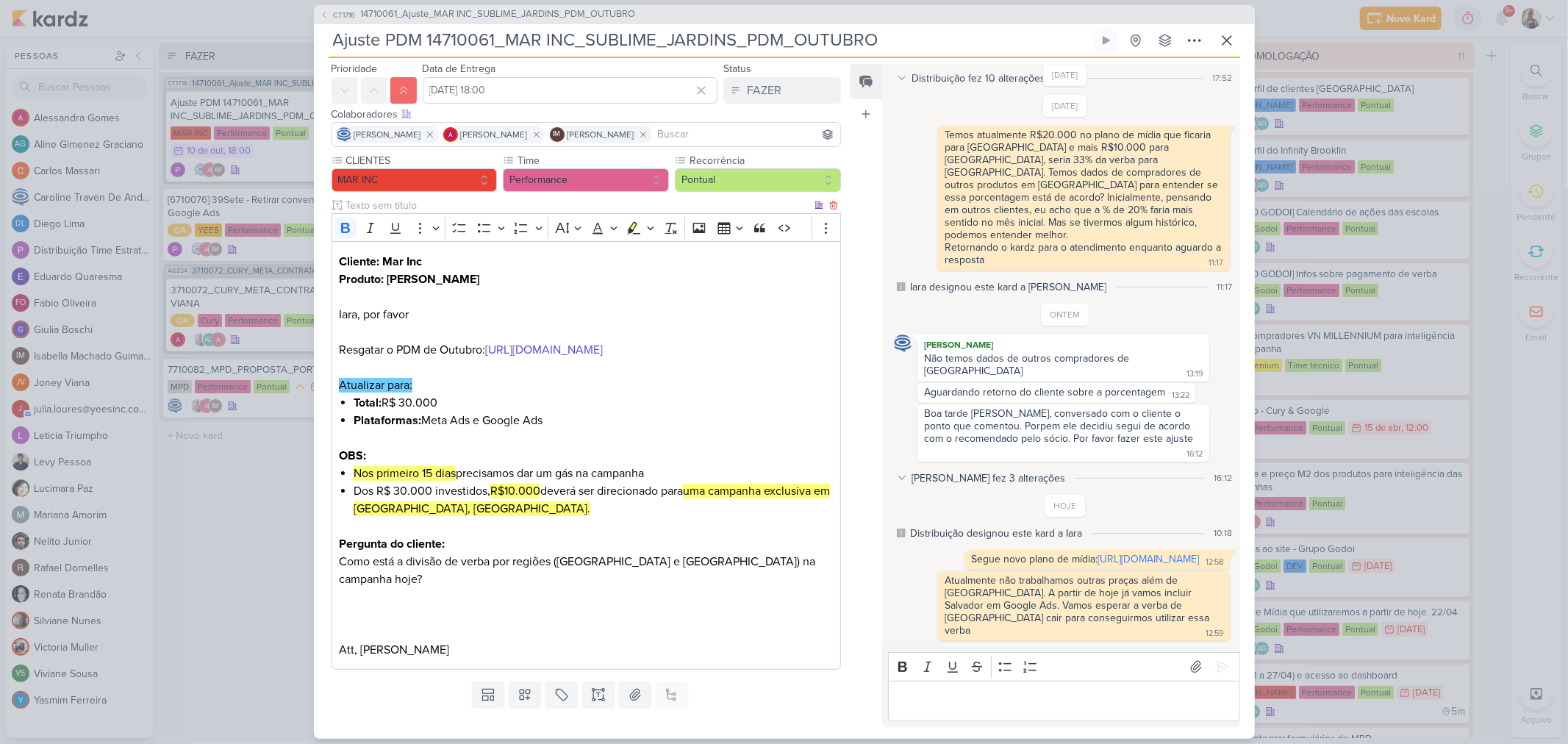
scroll to position [0, 0]
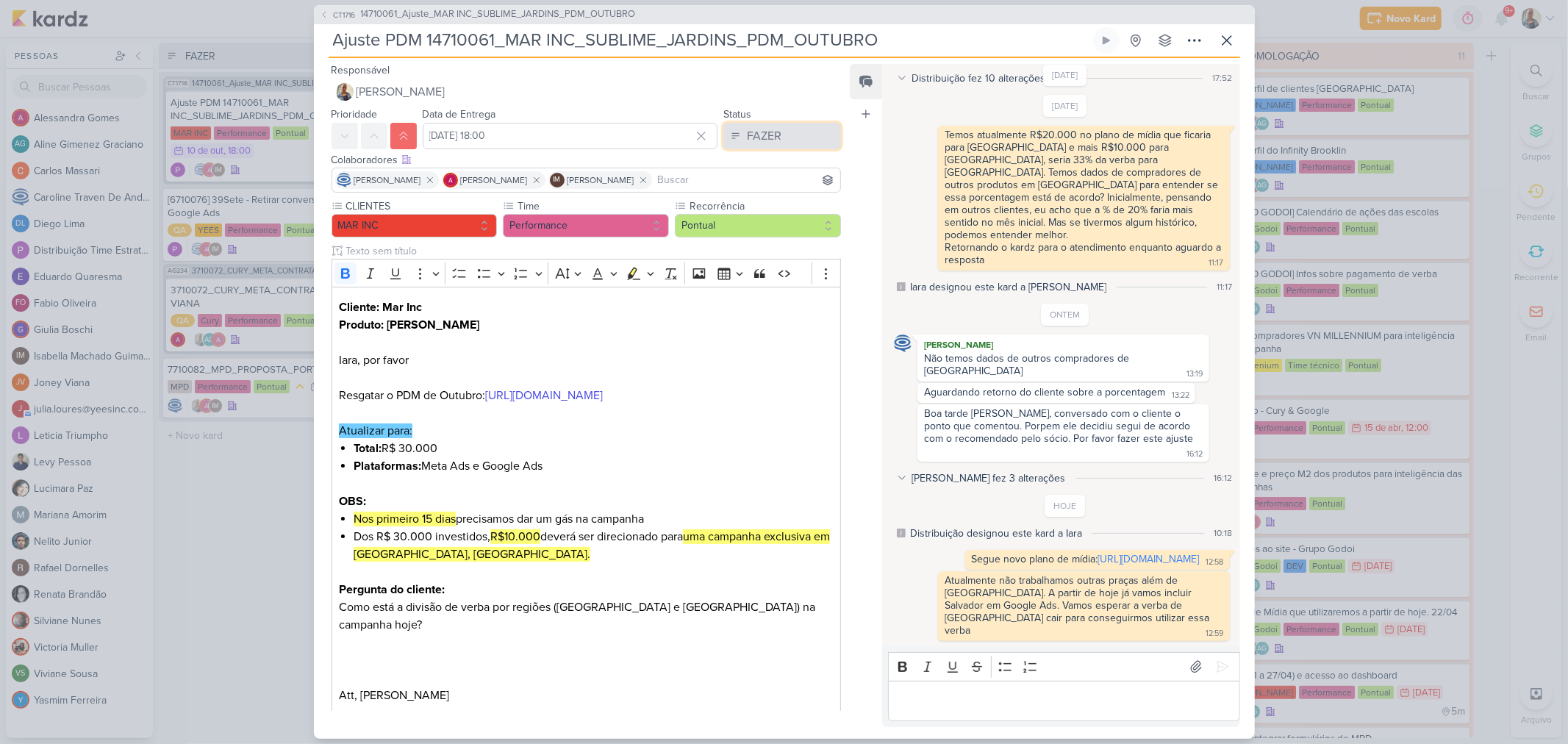
click at [765, 130] on div "FAZER" at bounding box center [764, 136] width 34 height 17
click at [776, 232] on button "FEITO" at bounding box center [774, 242] width 131 height 24
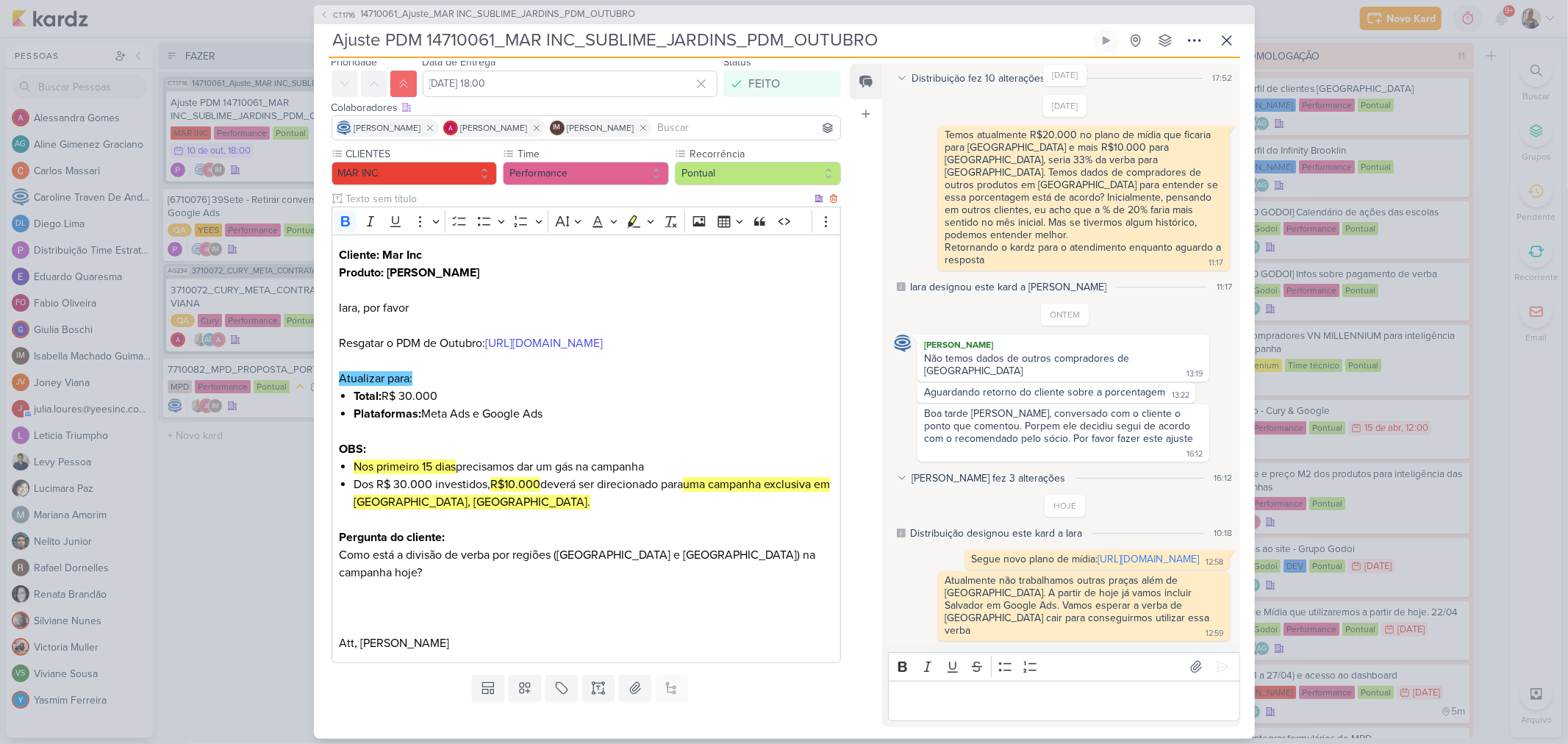
scroll to position [104, 0]
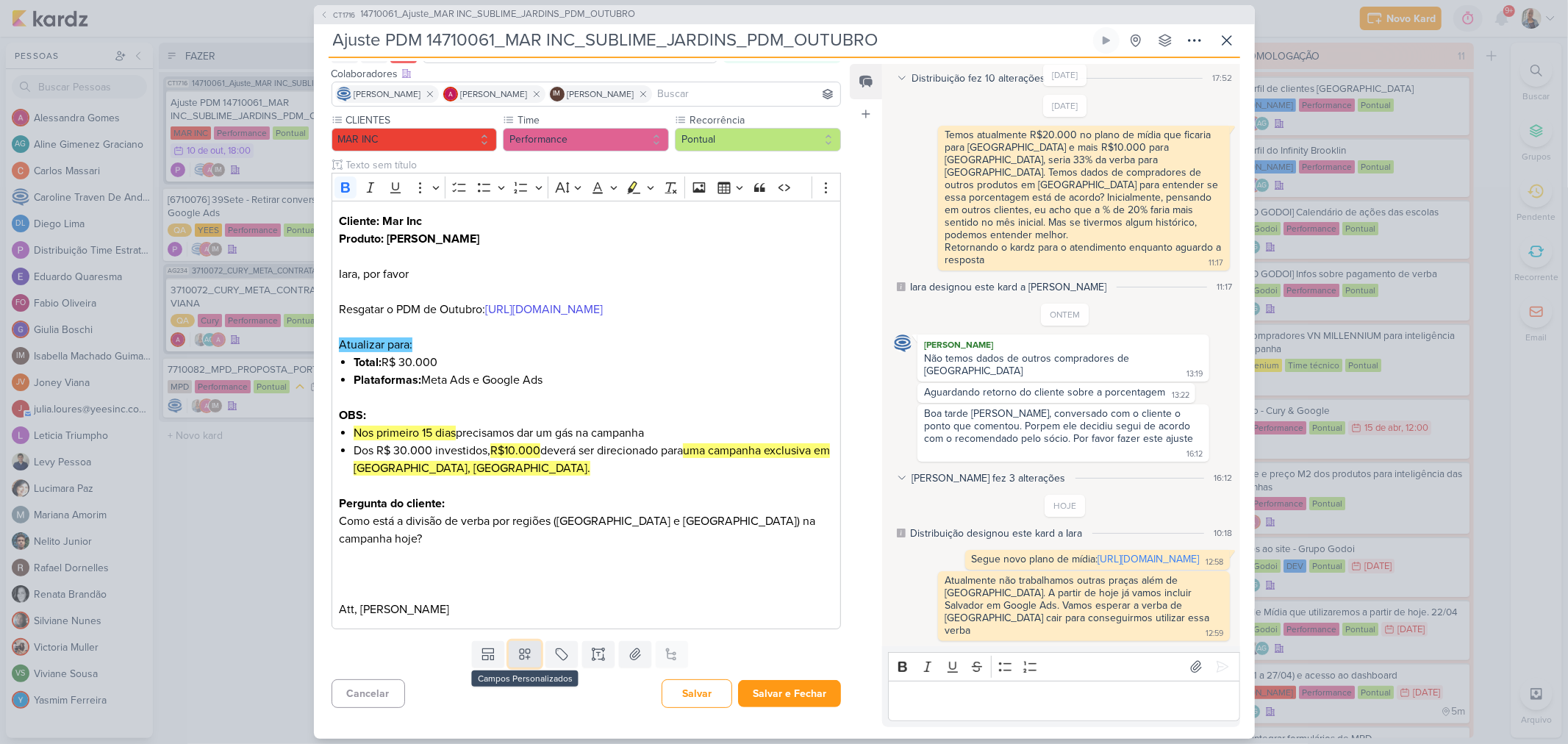
click at [524, 659] on icon at bounding box center [524, 654] width 14 height 14
click at [564, 651] on icon at bounding box center [562, 654] width 14 height 14
click at [558, 622] on div "QA" at bounding box center [573, 620] width 95 height 15
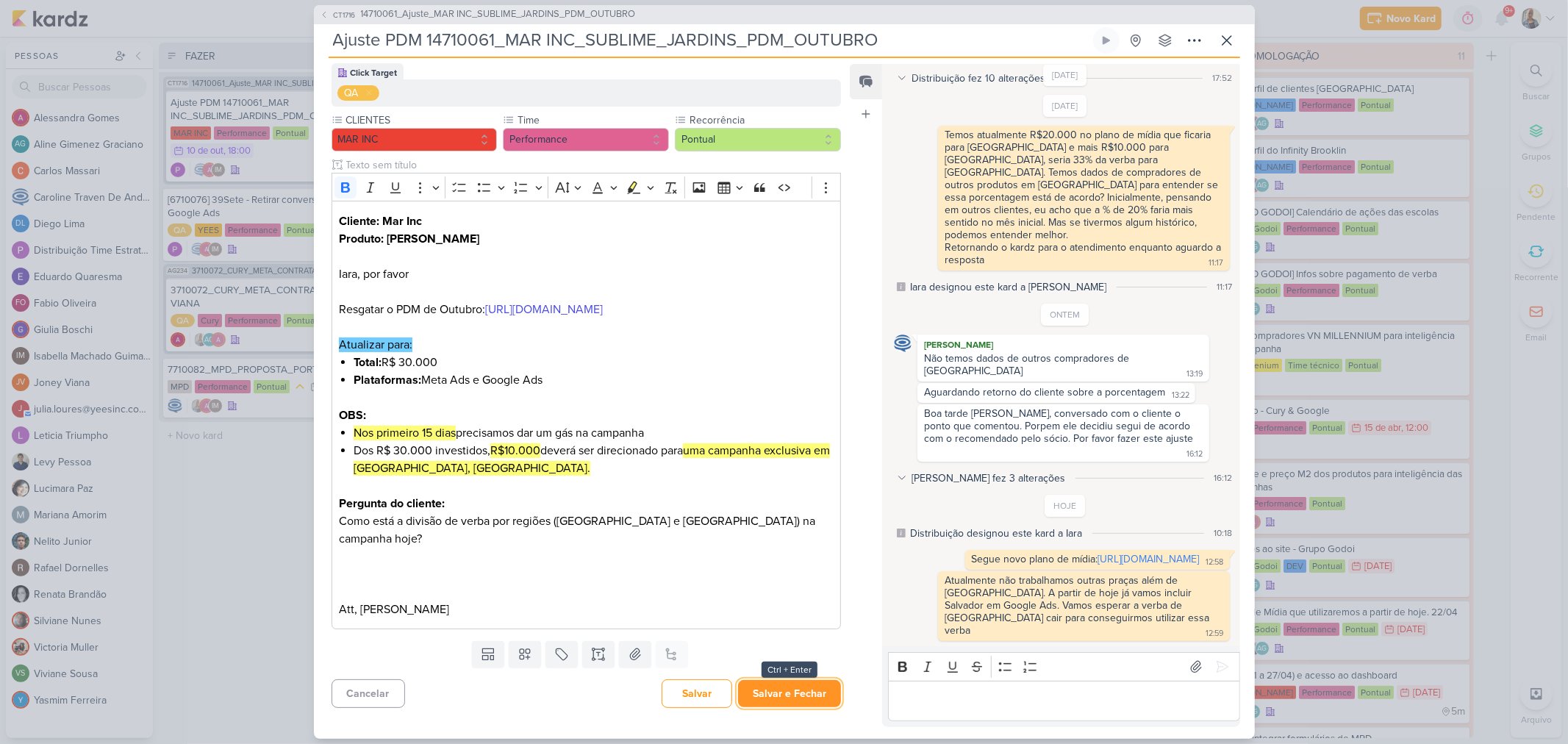
click at [791, 694] on button "Salvar e Fechar" at bounding box center [790, 693] width 103 height 27
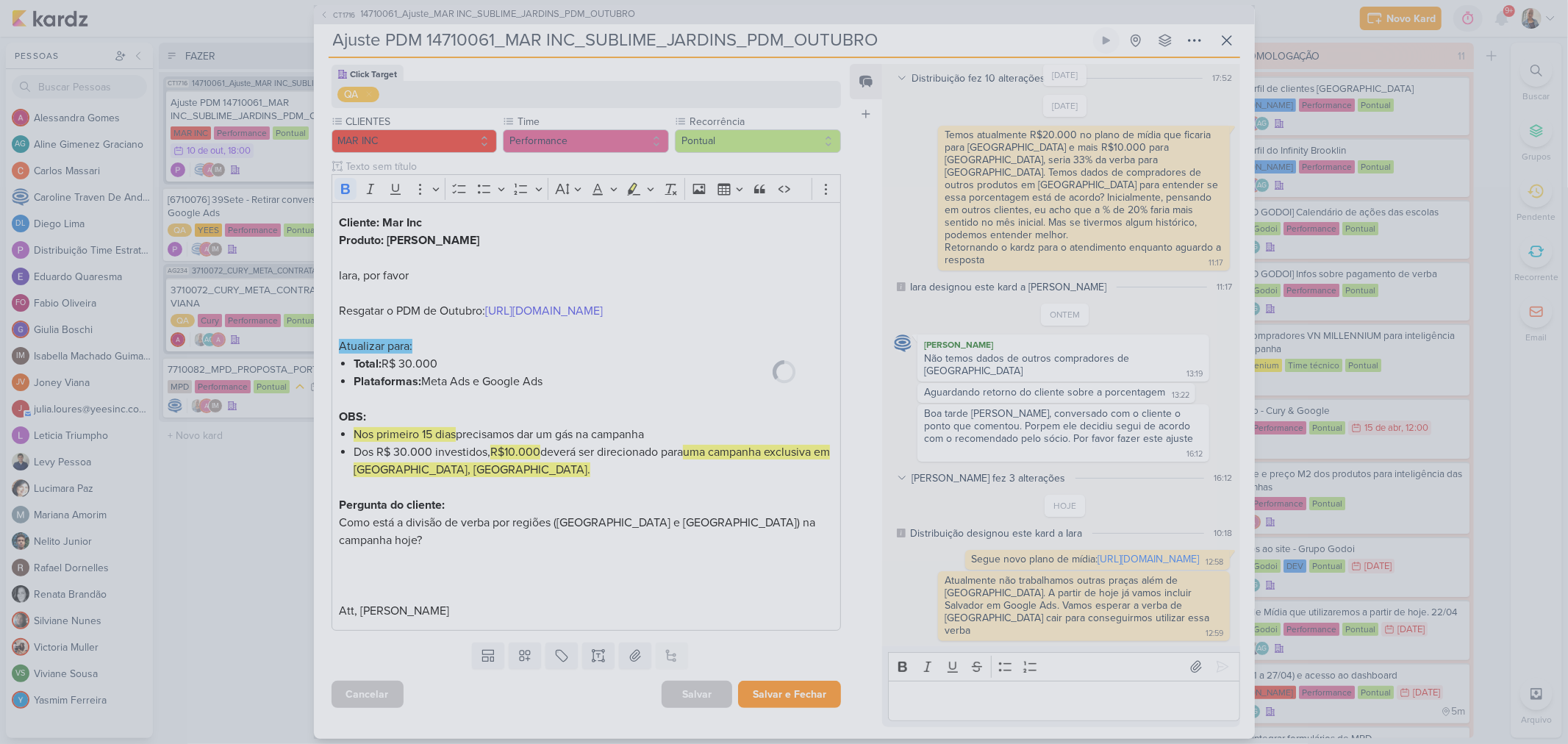
scroll to position [152, 0]
